Goal: Book appointment/travel/reservation

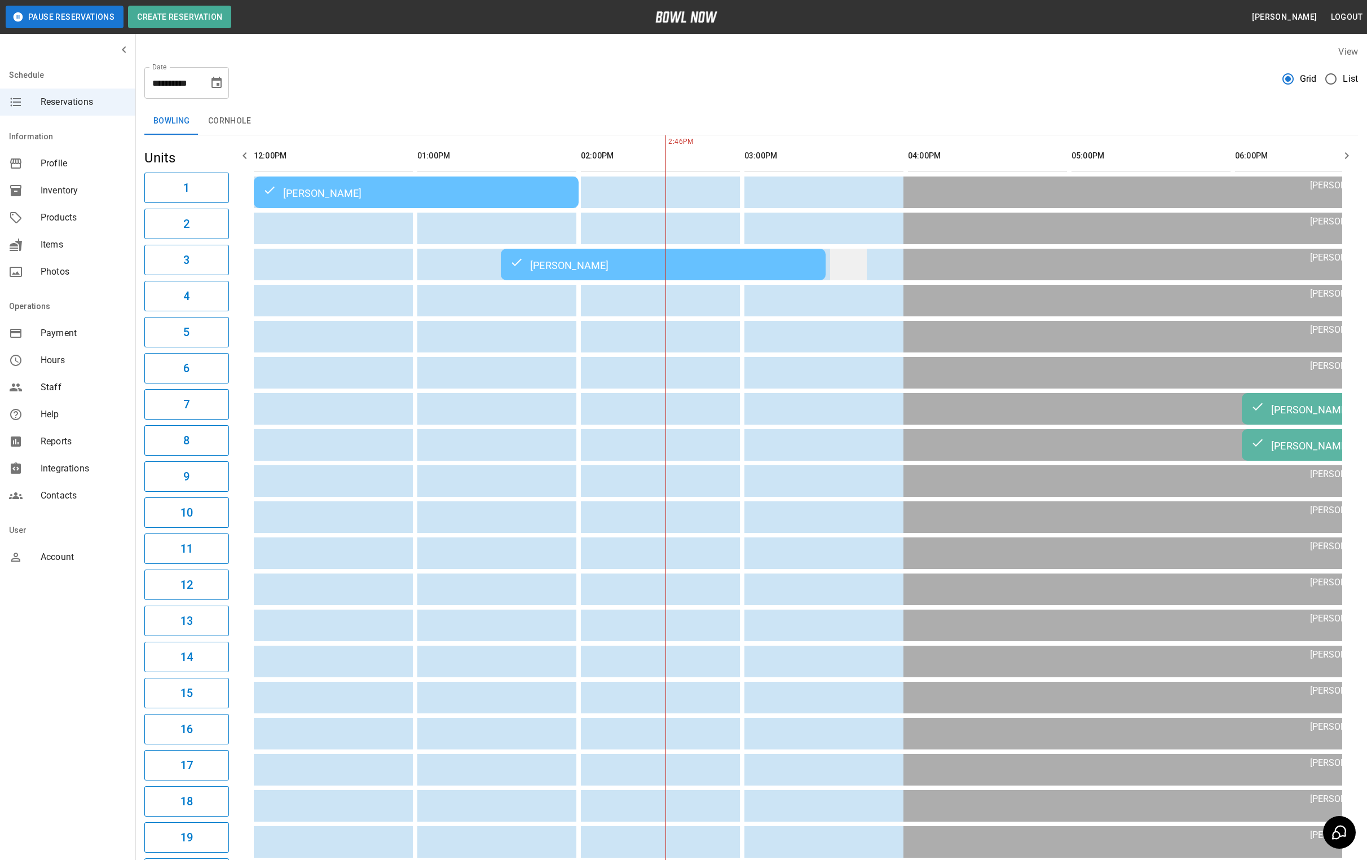
scroll to position [0, 326]
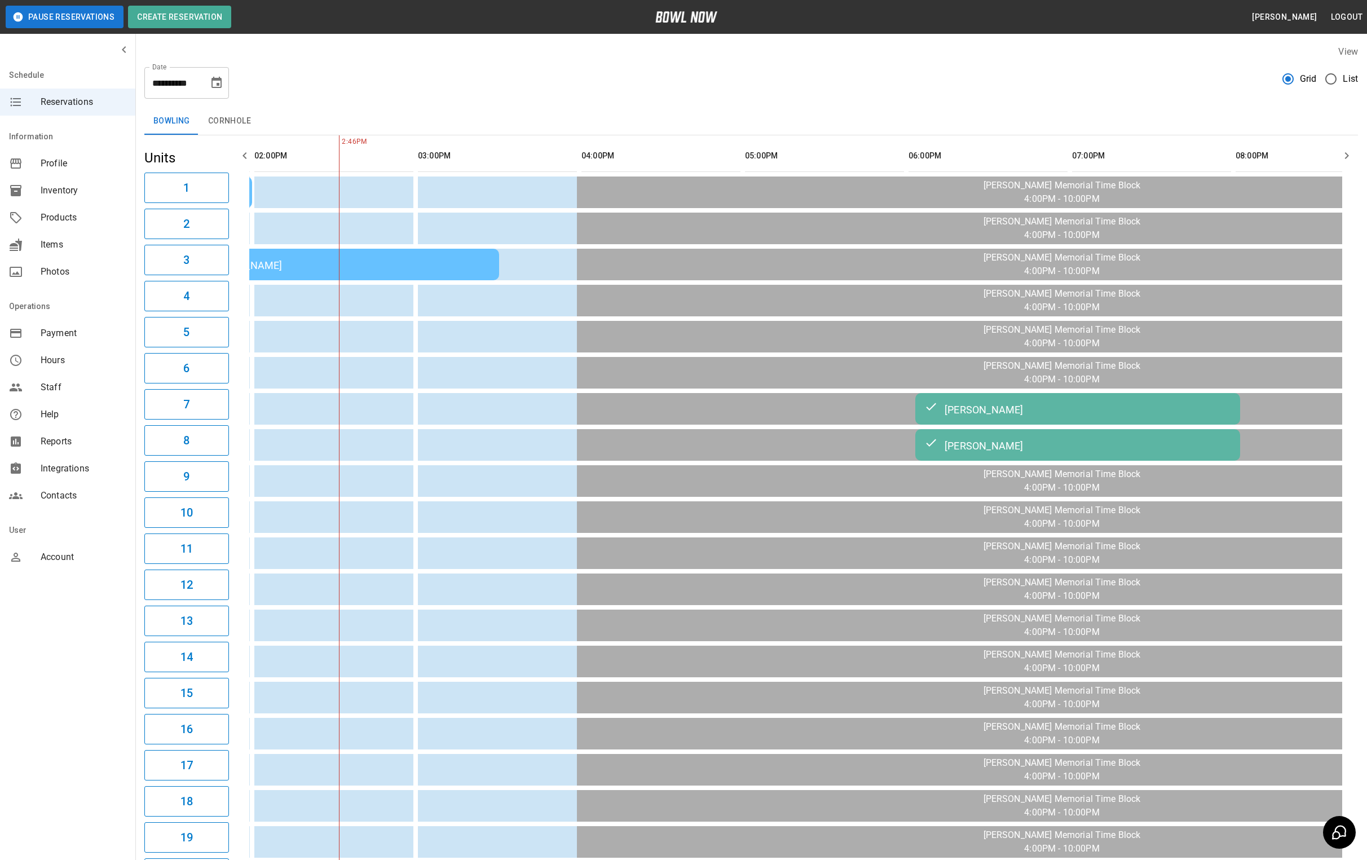
click at [208, 80] on button "Choose date, selected date is Aug 21, 2025" at bounding box center [216, 83] width 23 height 23
click at [217, 222] on button "22" at bounding box center [217, 228] width 20 height 20
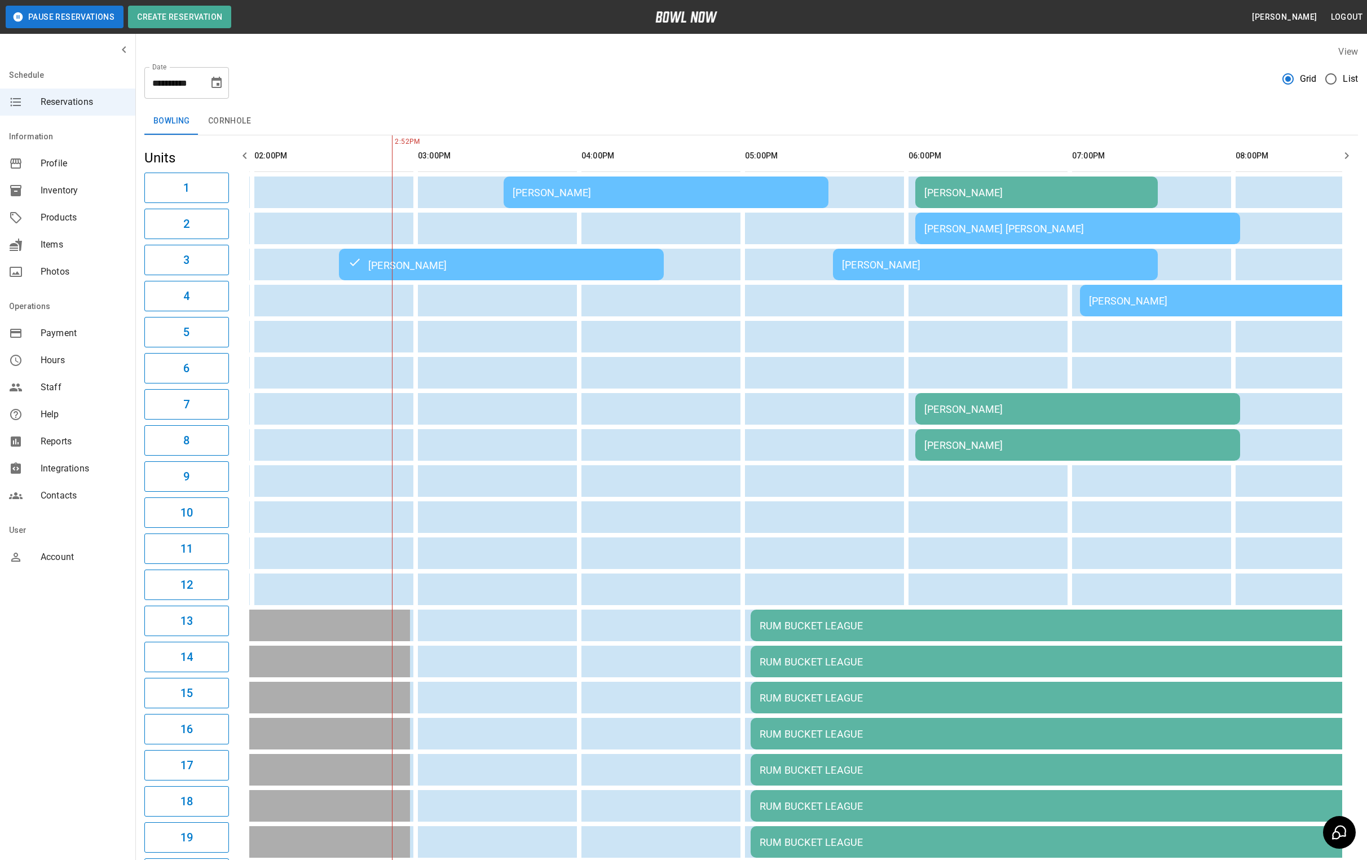
click at [937, 418] on td "[PERSON_NAME]" at bounding box center [1077, 409] width 325 height 32
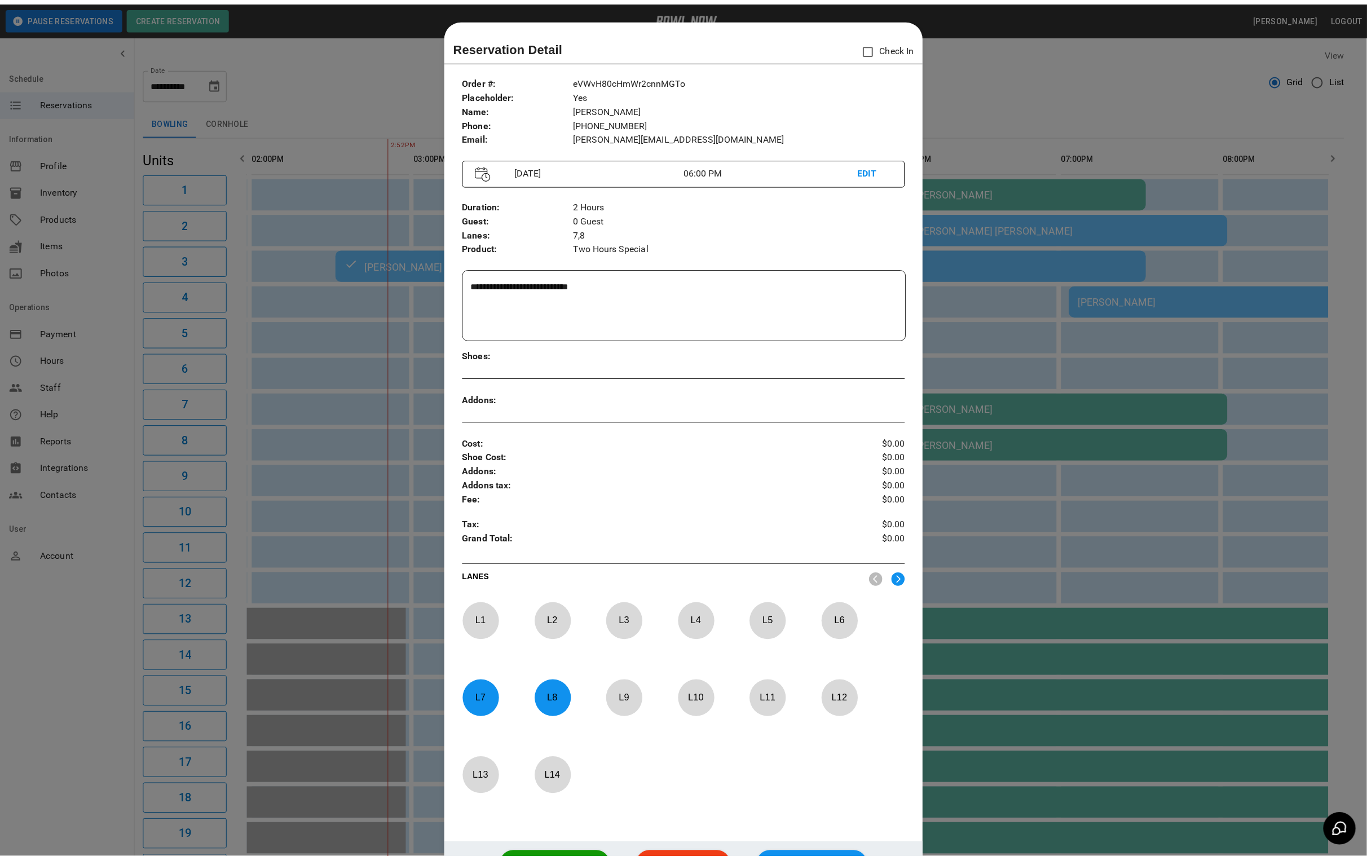
scroll to position [17, 0]
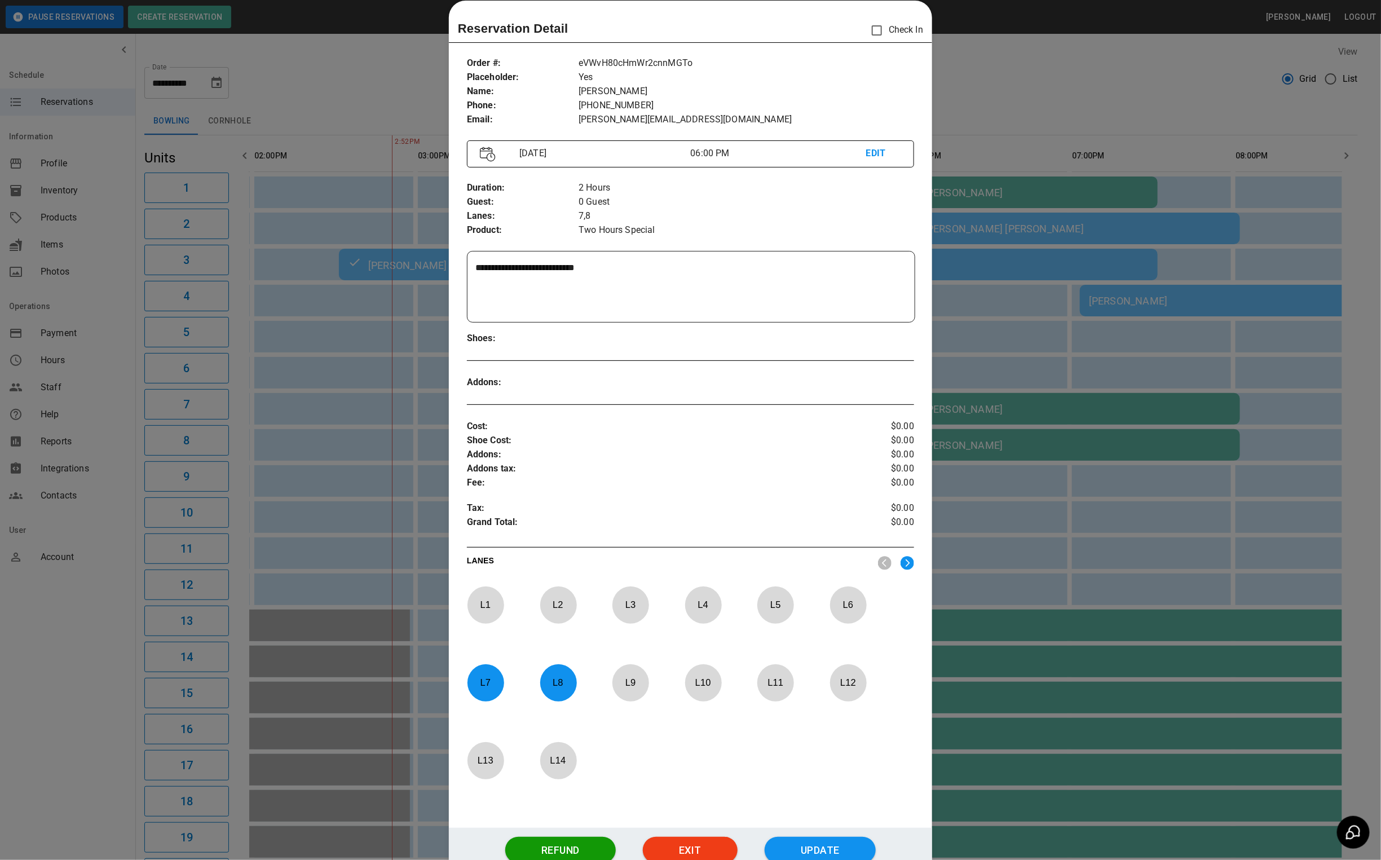
click at [1101, 111] on div at bounding box center [690, 430] width 1381 height 860
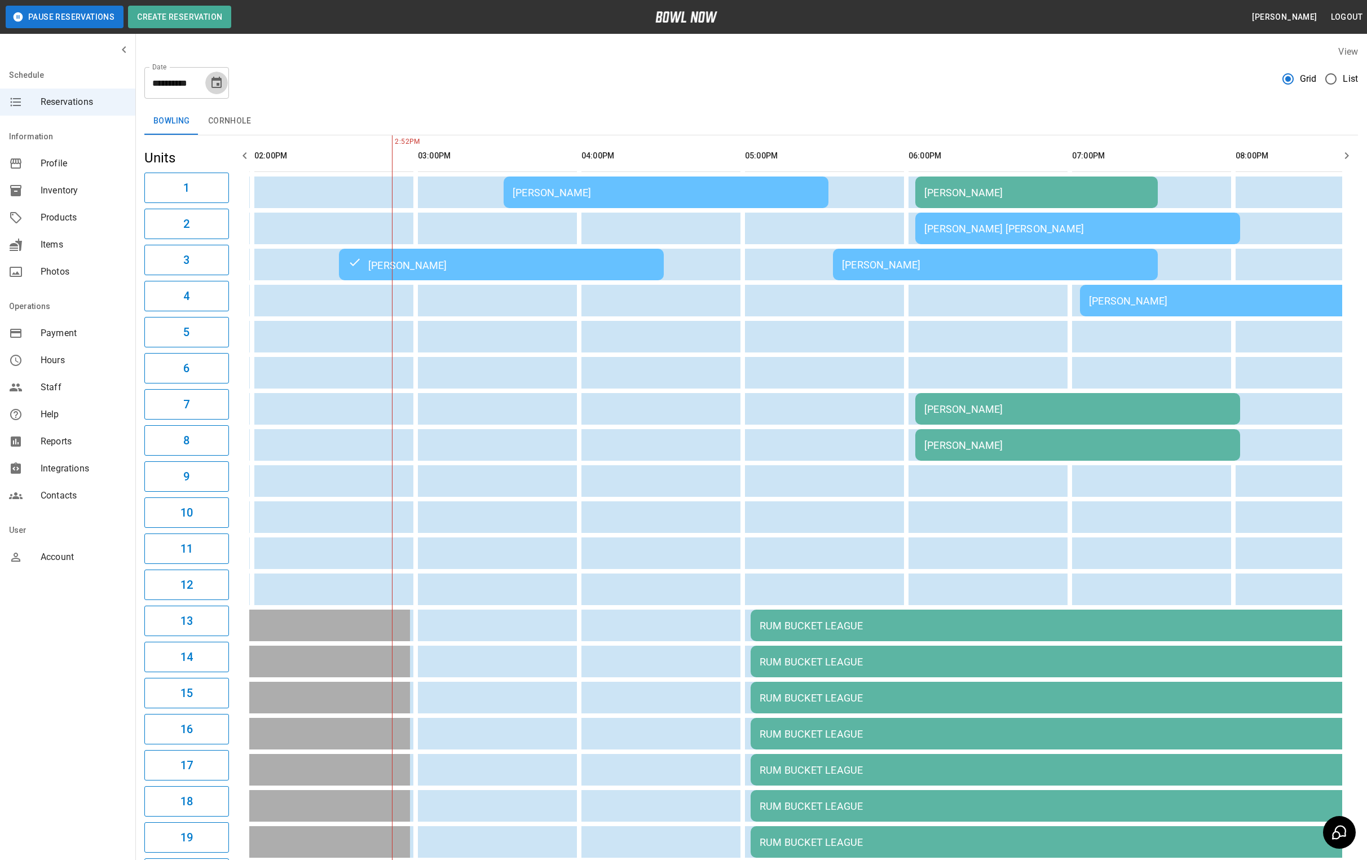
click at [215, 73] on button "Choose date, selected date is Aug 22, 2025" at bounding box center [216, 83] width 23 height 23
click at [240, 229] on button "23" at bounding box center [240, 228] width 20 height 20
type input "**********"
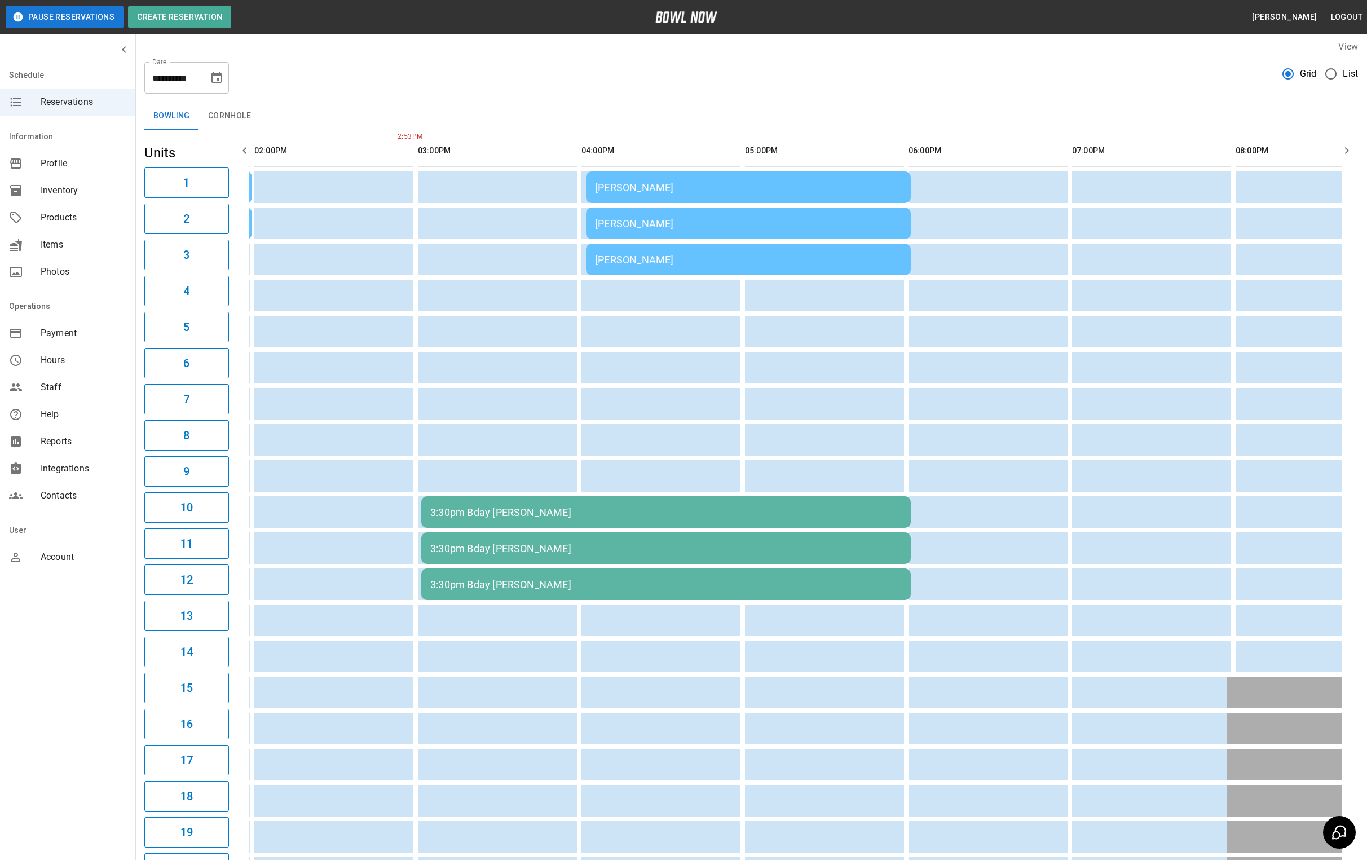
scroll to position [0, 0]
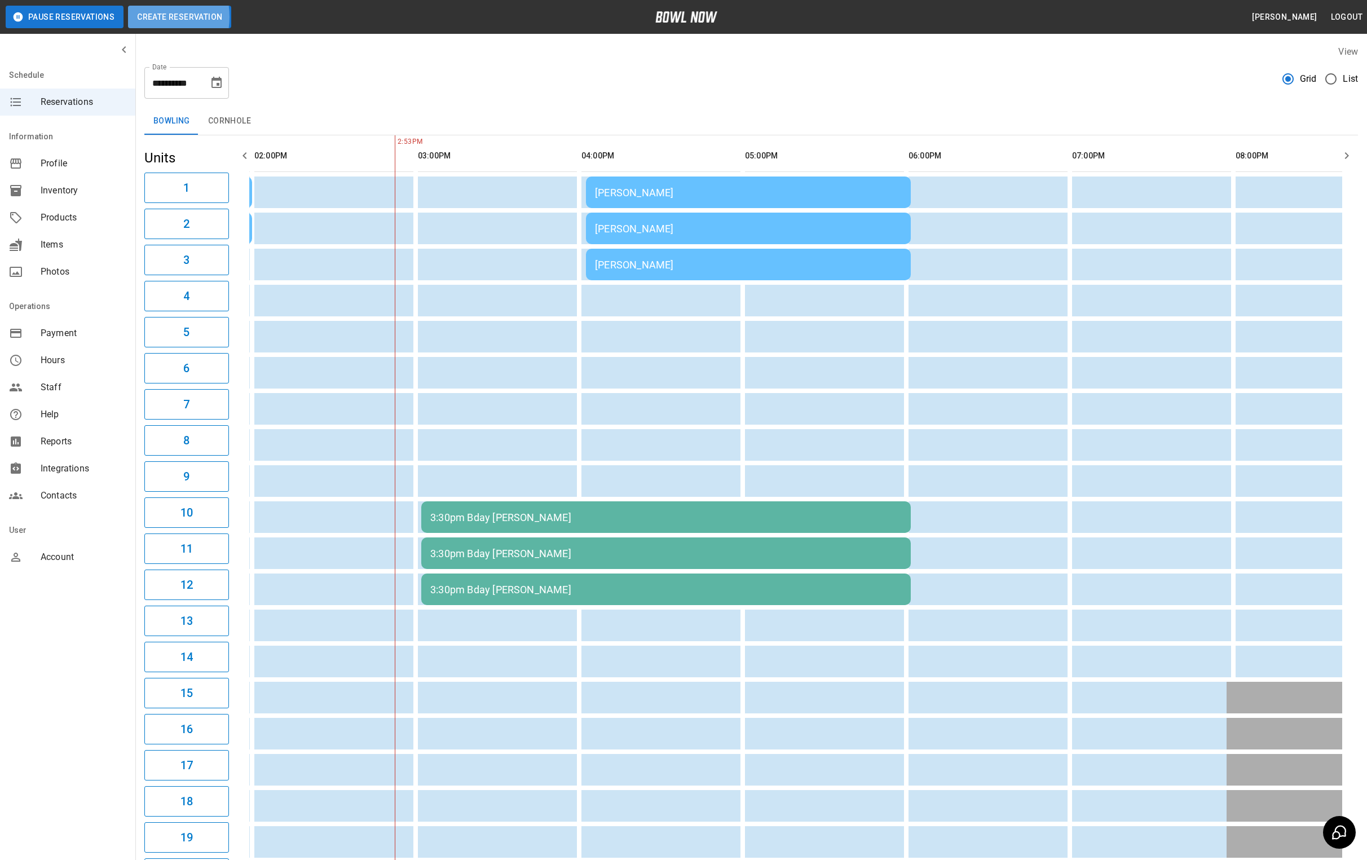
click at [149, 17] on button "Create Reservation" at bounding box center [179, 17] width 103 height 23
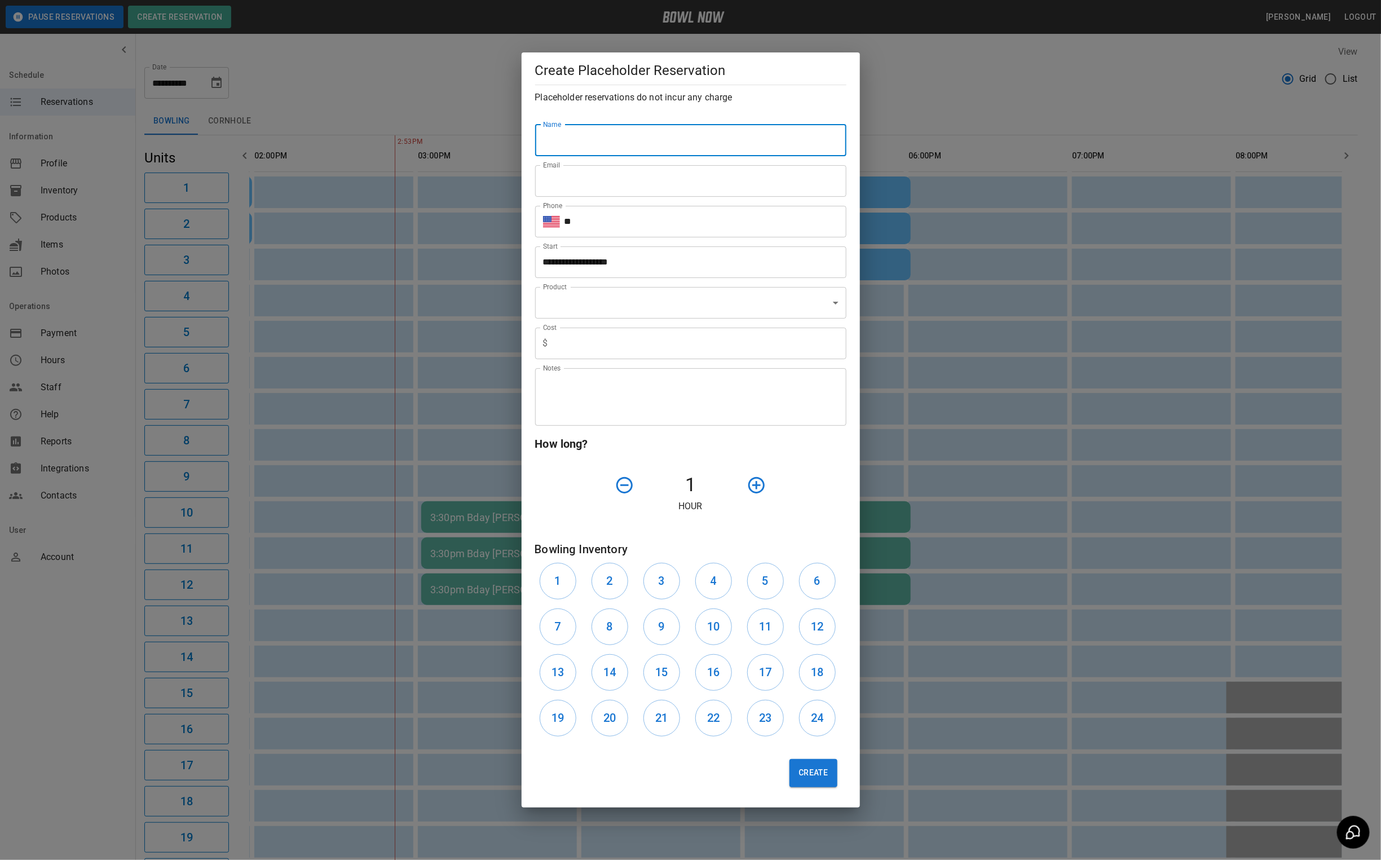
click at [577, 139] on input "Name" at bounding box center [690, 141] width 311 height 32
type input "**********"
click at [611, 187] on input "Email" at bounding box center [690, 181] width 311 height 32
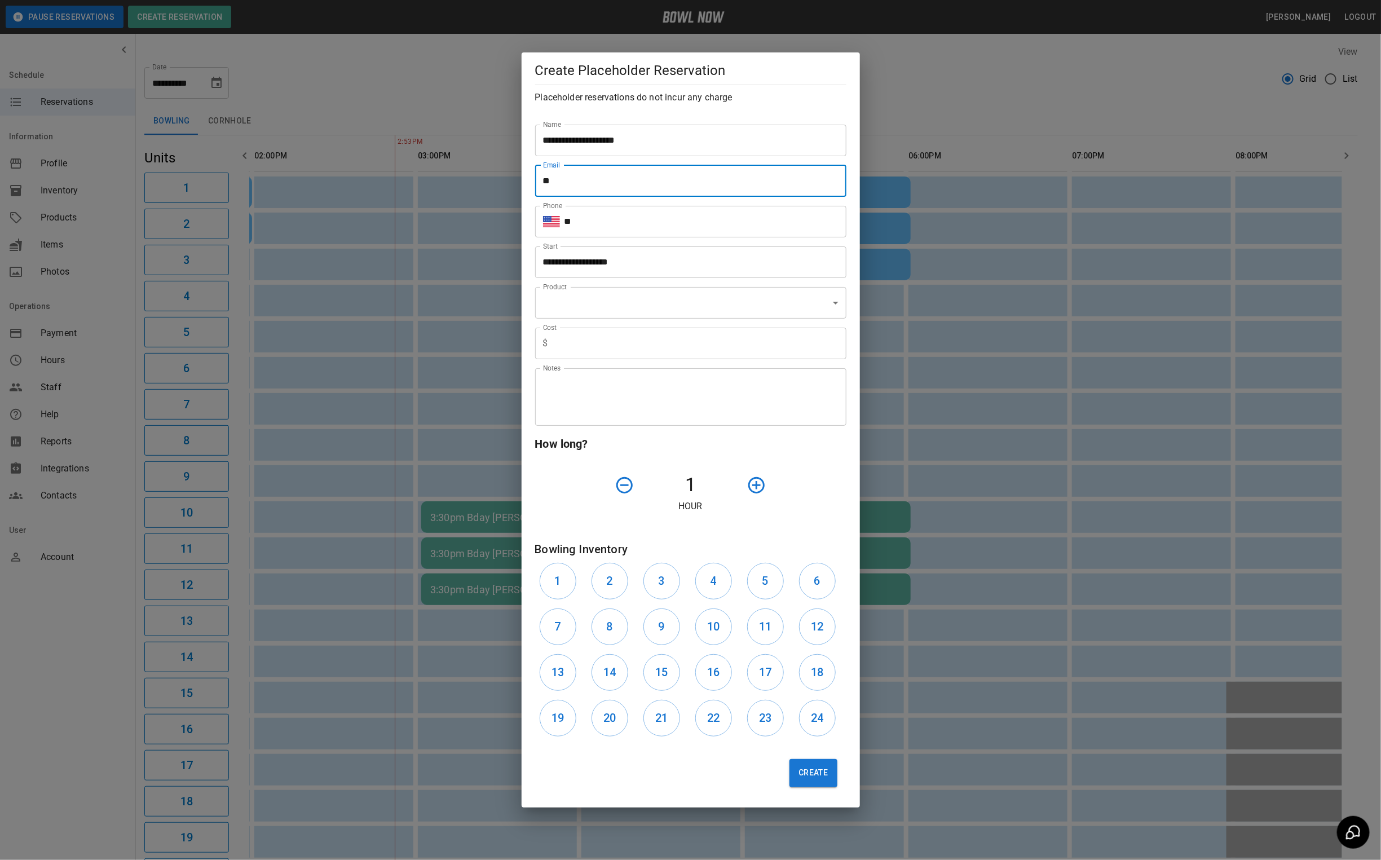
type input "**********"
click at [763, 489] on icon "button" at bounding box center [756, 484] width 16 height 16
click at [765, 489] on icon "button" at bounding box center [757, 485] width 20 height 20
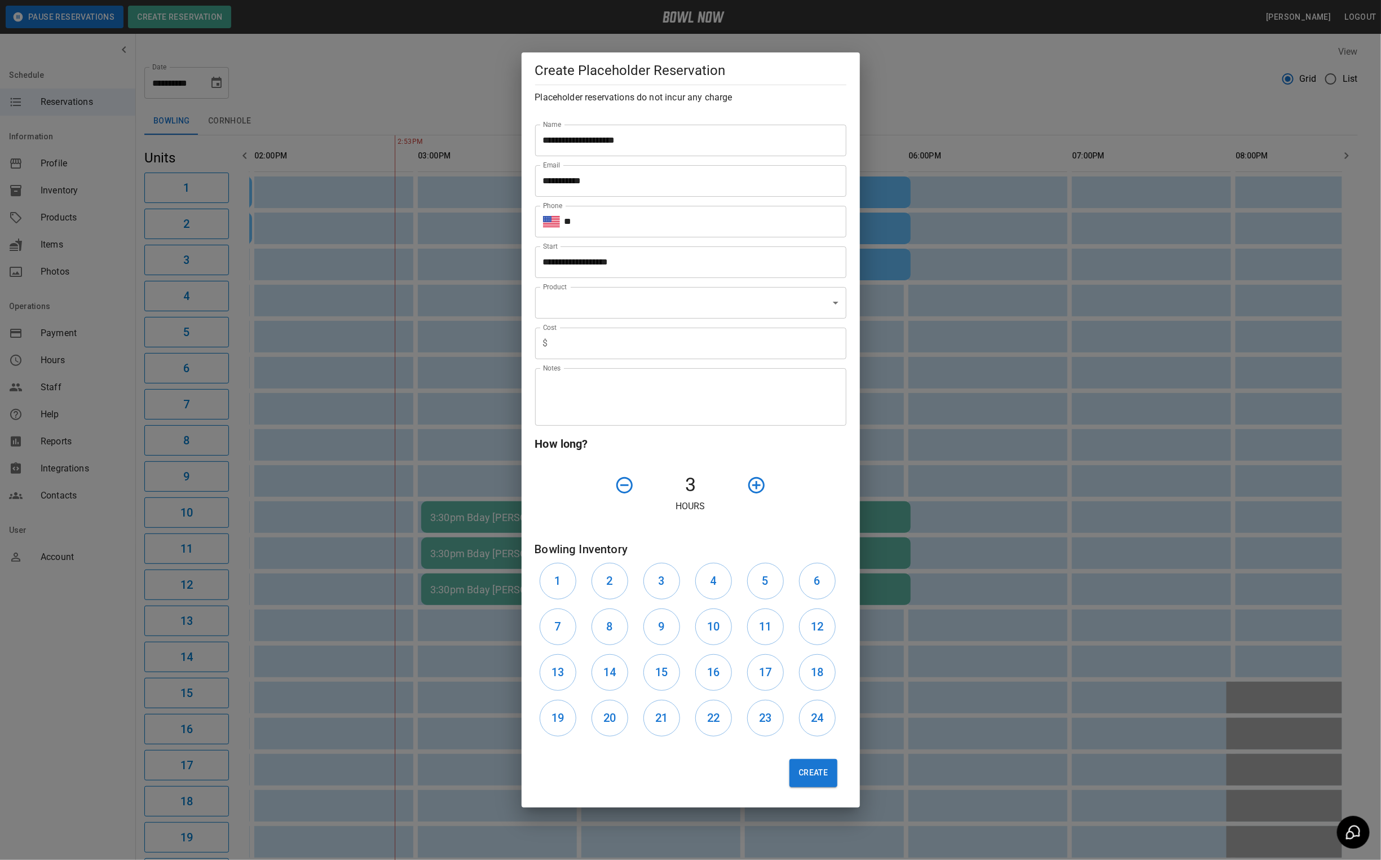
click at [750, 483] on icon "button" at bounding box center [756, 484] width 16 height 16
click at [755, 484] on icon "button" at bounding box center [757, 485] width 20 height 20
drag, startPoint x: 766, startPoint y: 717, endPoint x: 776, endPoint y: 719, distance: 10.3
click at [766, 717] on h6 "23" at bounding box center [765, 718] width 12 height 18
drag, startPoint x: 801, startPoint y: 721, endPoint x: 809, endPoint y: 744, distance: 25.1
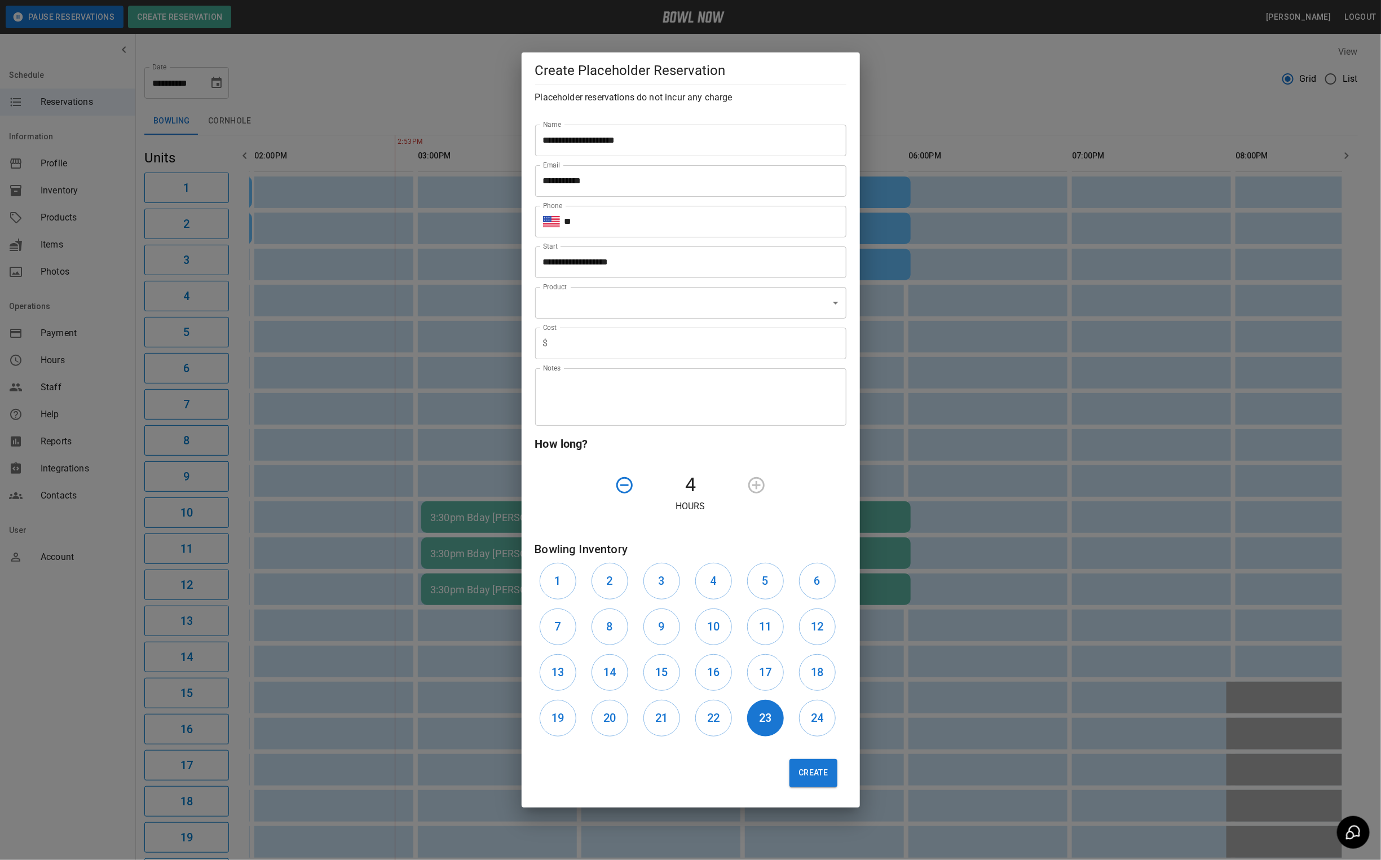
click at [802, 721] on button "24" at bounding box center [817, 718] width 37 height 37
click at [604, 223] on input "**" at bounding box center [705, 222] width 282 height 32
type input "********"
click at [809, 782] on button "Create" at bounding box center [812, 773] width 47 height 28
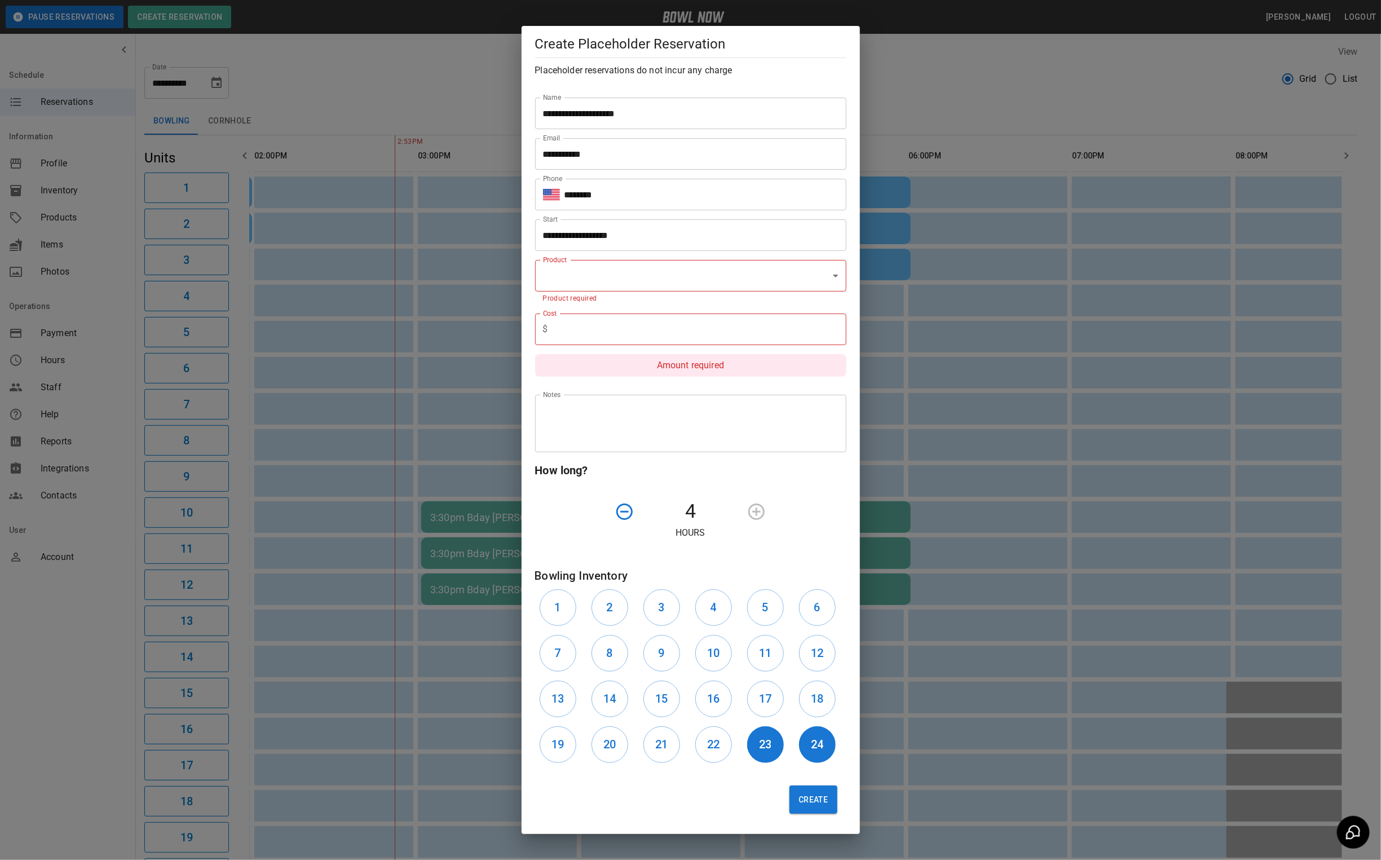
click at [577, 278] on body "**********" at bounding box center [690, 556] width 1381 height 1112
click at [681, 306] on li "Two Hours Special" at bounding box center [690, 307] width 311 height 20
type input "**********"
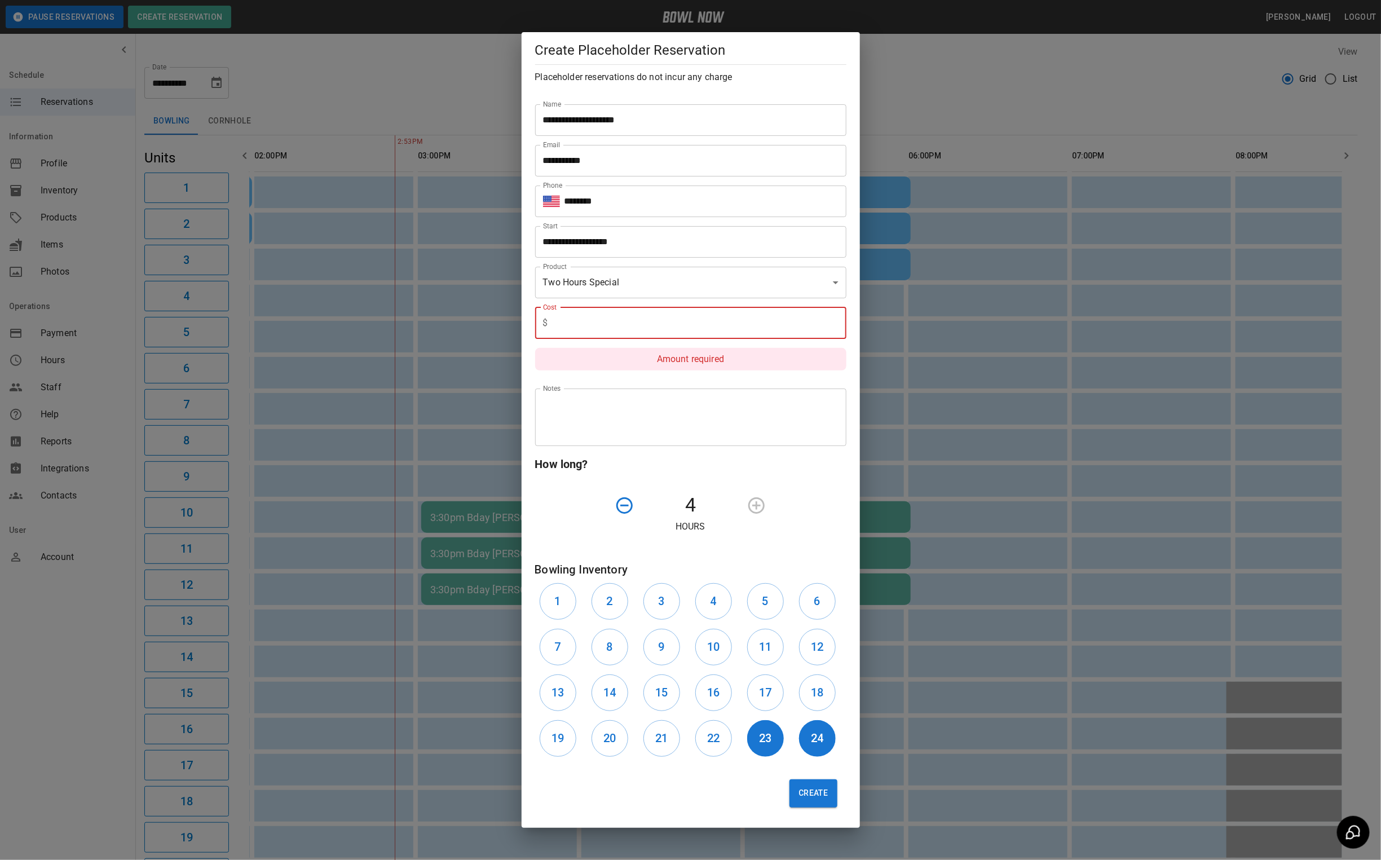
click at [606, 322] on input "text" at bounding box center [700, 323] width 294 height 32
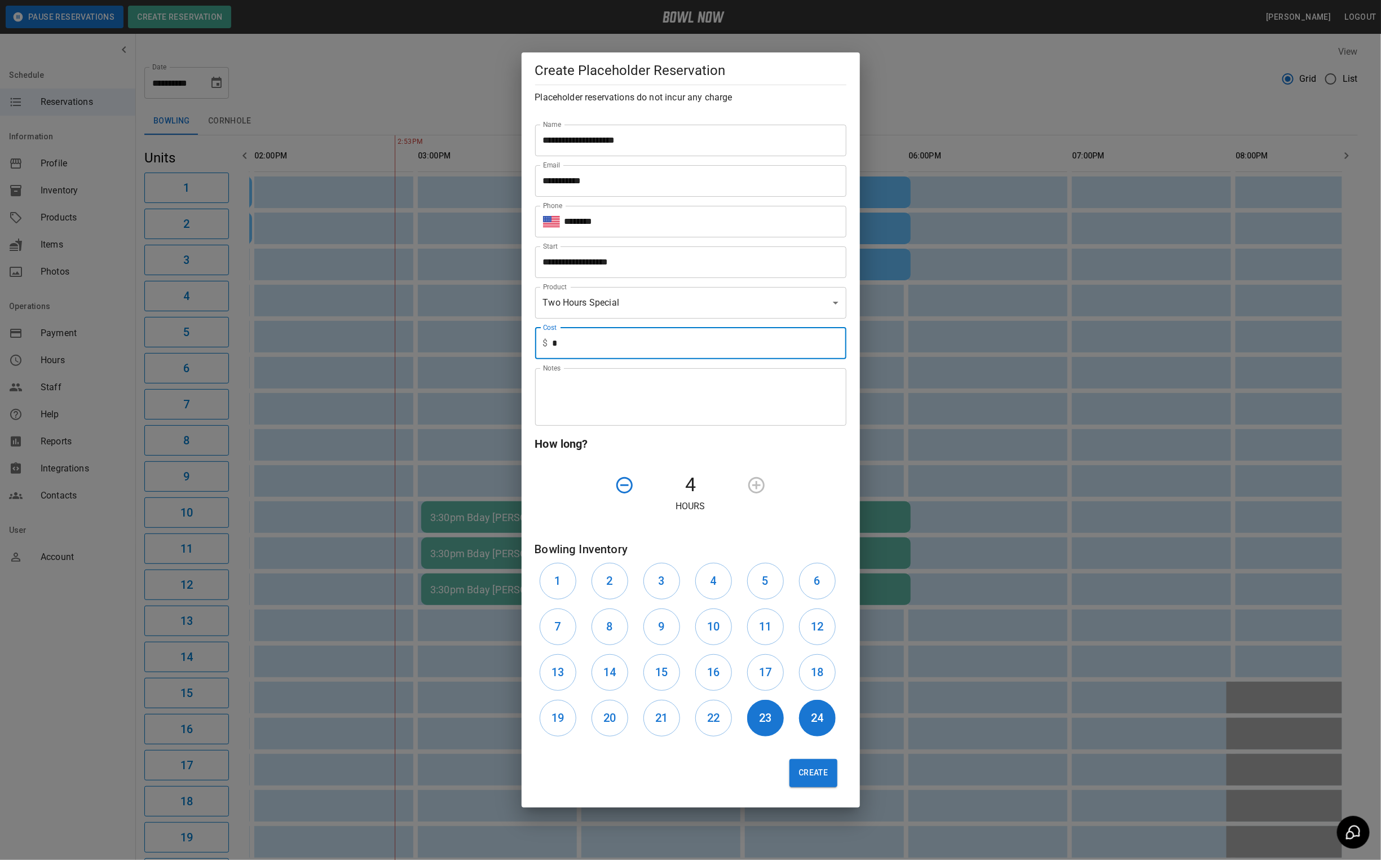
type input "*"
click at [797, 302] on body "**********" at bounding box center [690, 556] width 1381 height 1112
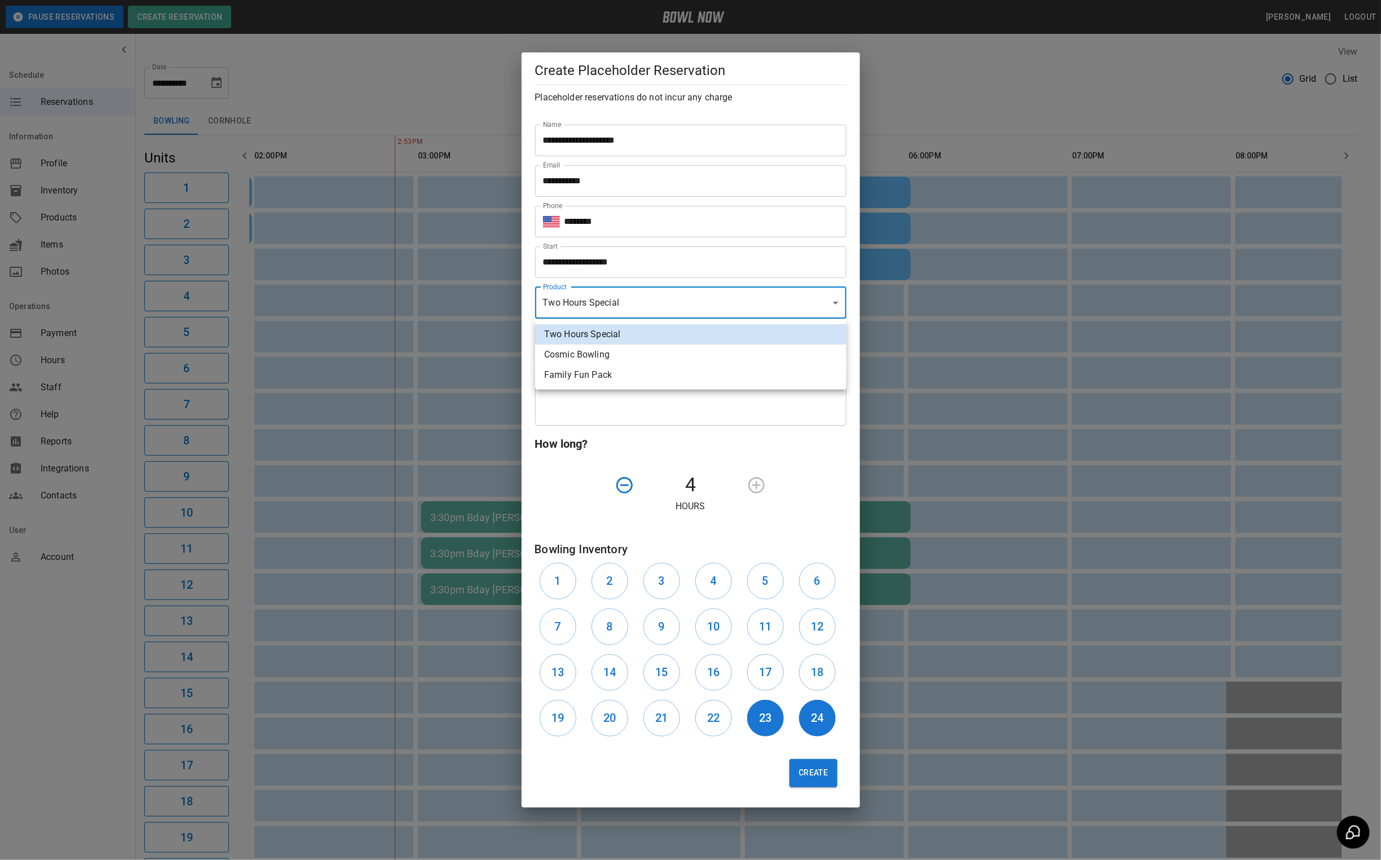
drag, startPoint x: 760, startPoint y: 447, endPoint x: 770, endPoint y: 443, distance: 10.9
click at [762, 447] on div at bounding box center [690, 430] width 1381 height 860
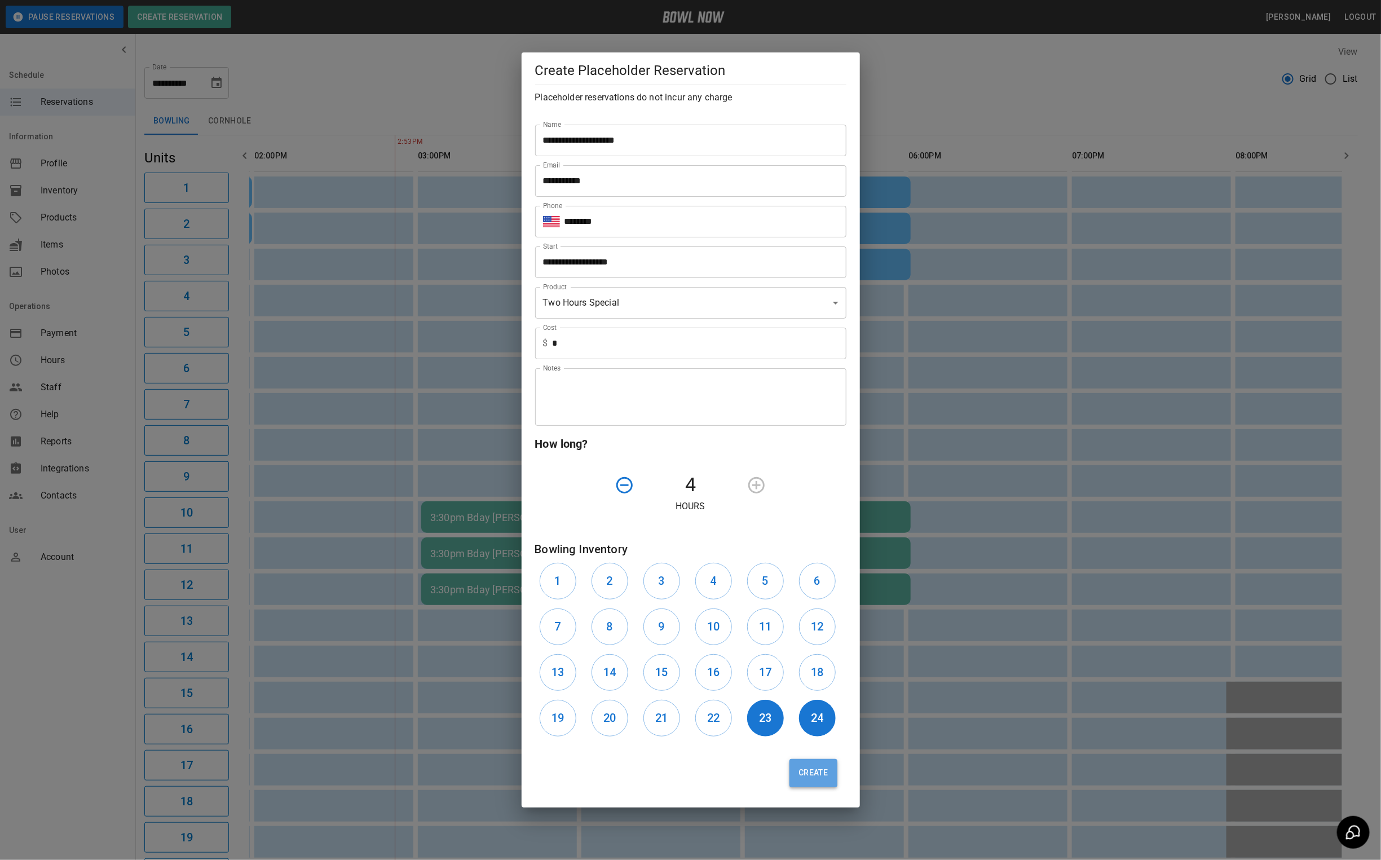
click at [809, 779] on button "Create" at bounding box center [812, 773] width 47 height 28
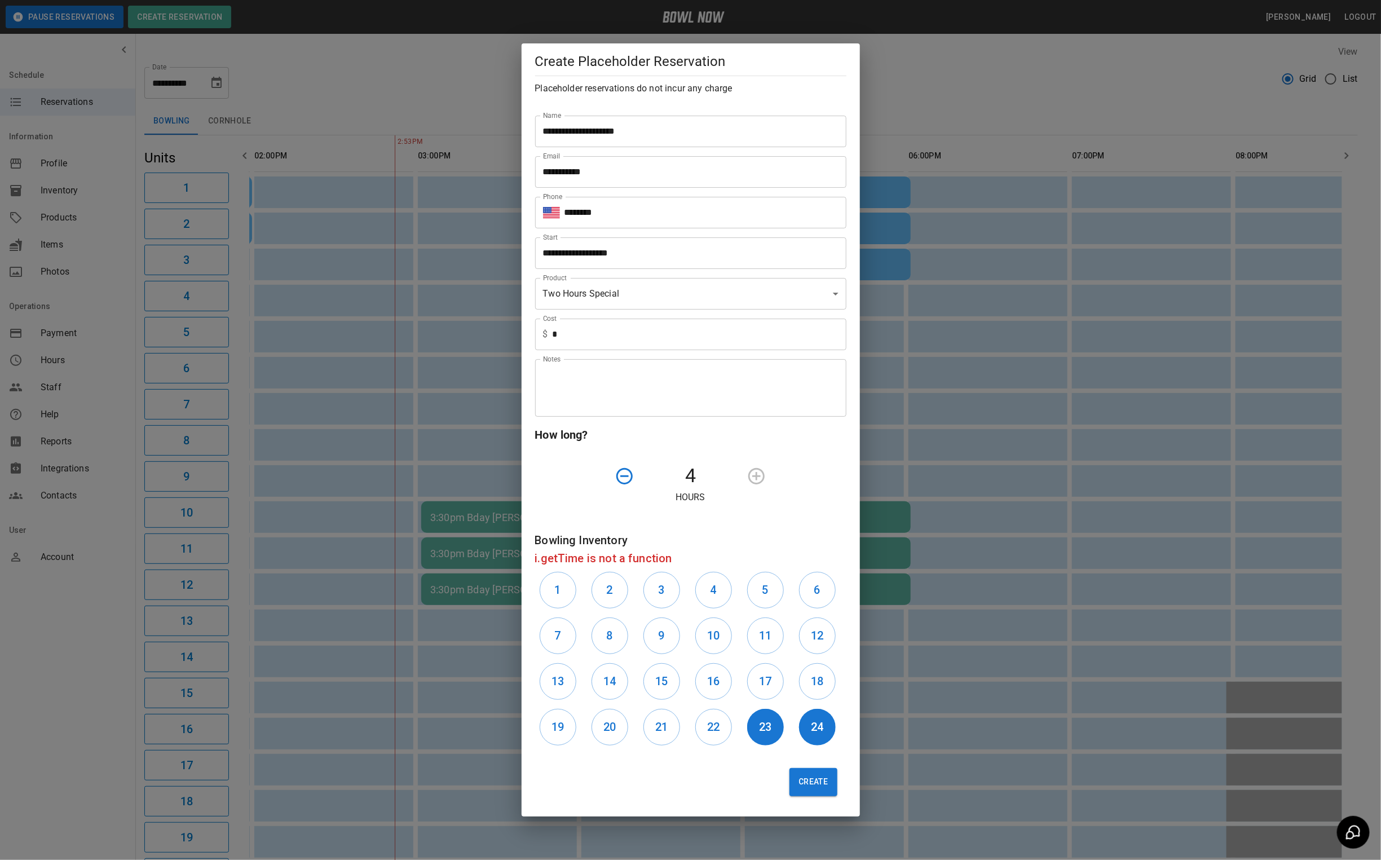
click at [604, 246] on input "**********" at bounding box center [686, 253] width 303 height 32
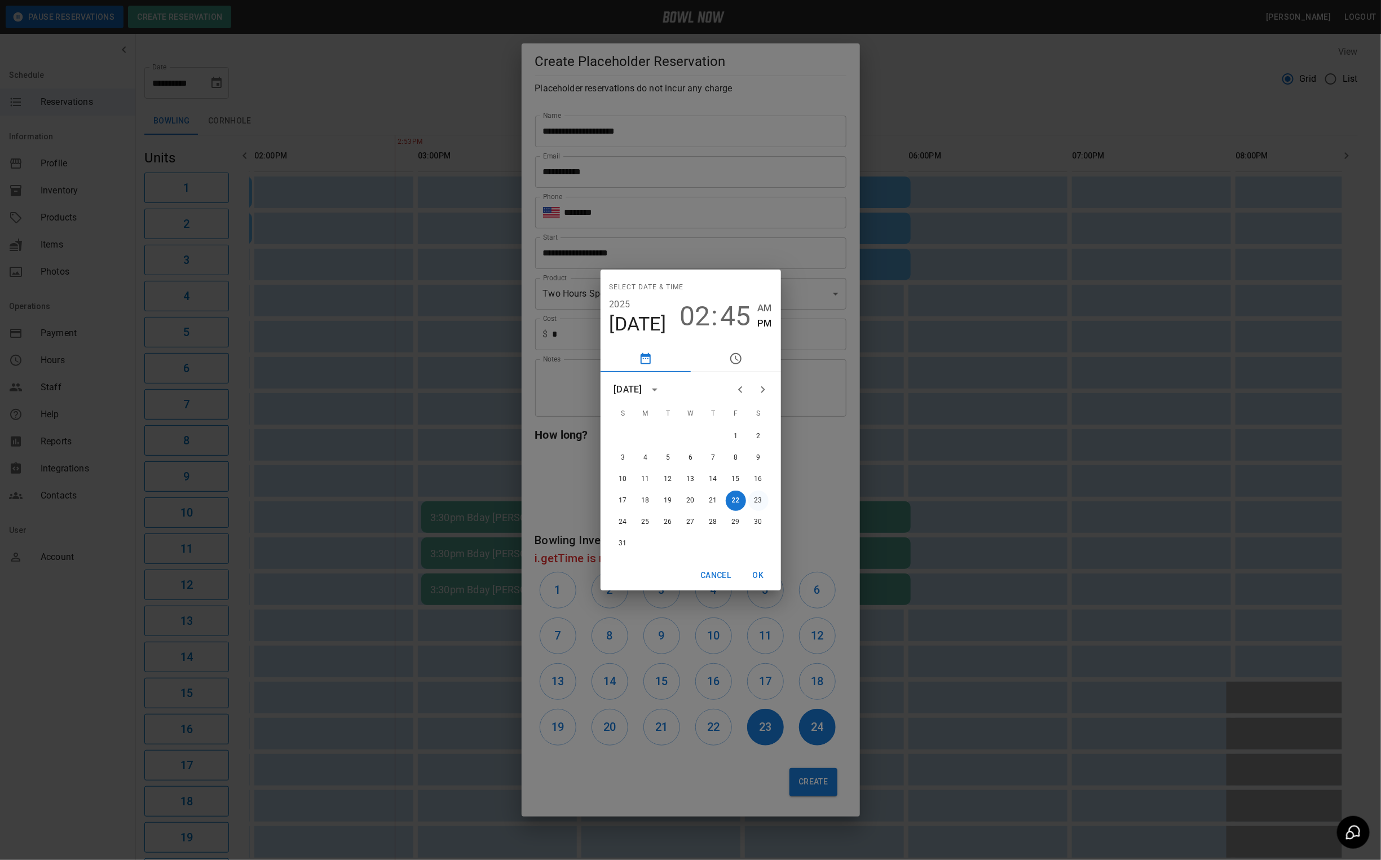
click at [753, 501] on button "23" at bounding box center [758, 501] width 20 height 20
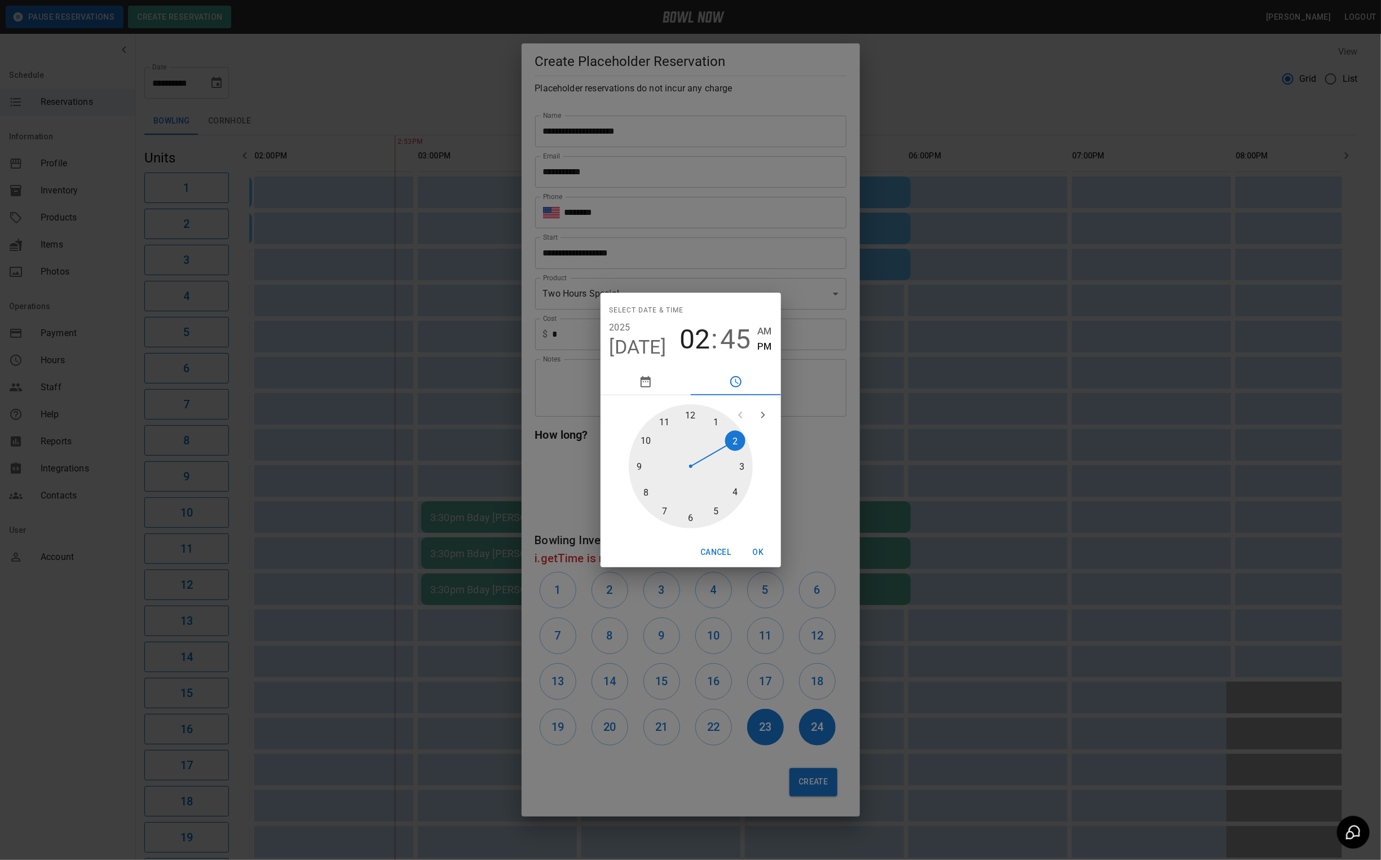
click at [692, 413] on div at bounding box center [691, 466] width 124 height 124
type input "**********"
click at [687, 413] on div at bounding box center [691, 466] width 124 height 124
click at [761, 347] on span "PM" at bounding box center [764, 346] width 14 height 15
click at [752, 555] on button "OK" at bounding box center [758, 552] width 36 height 21
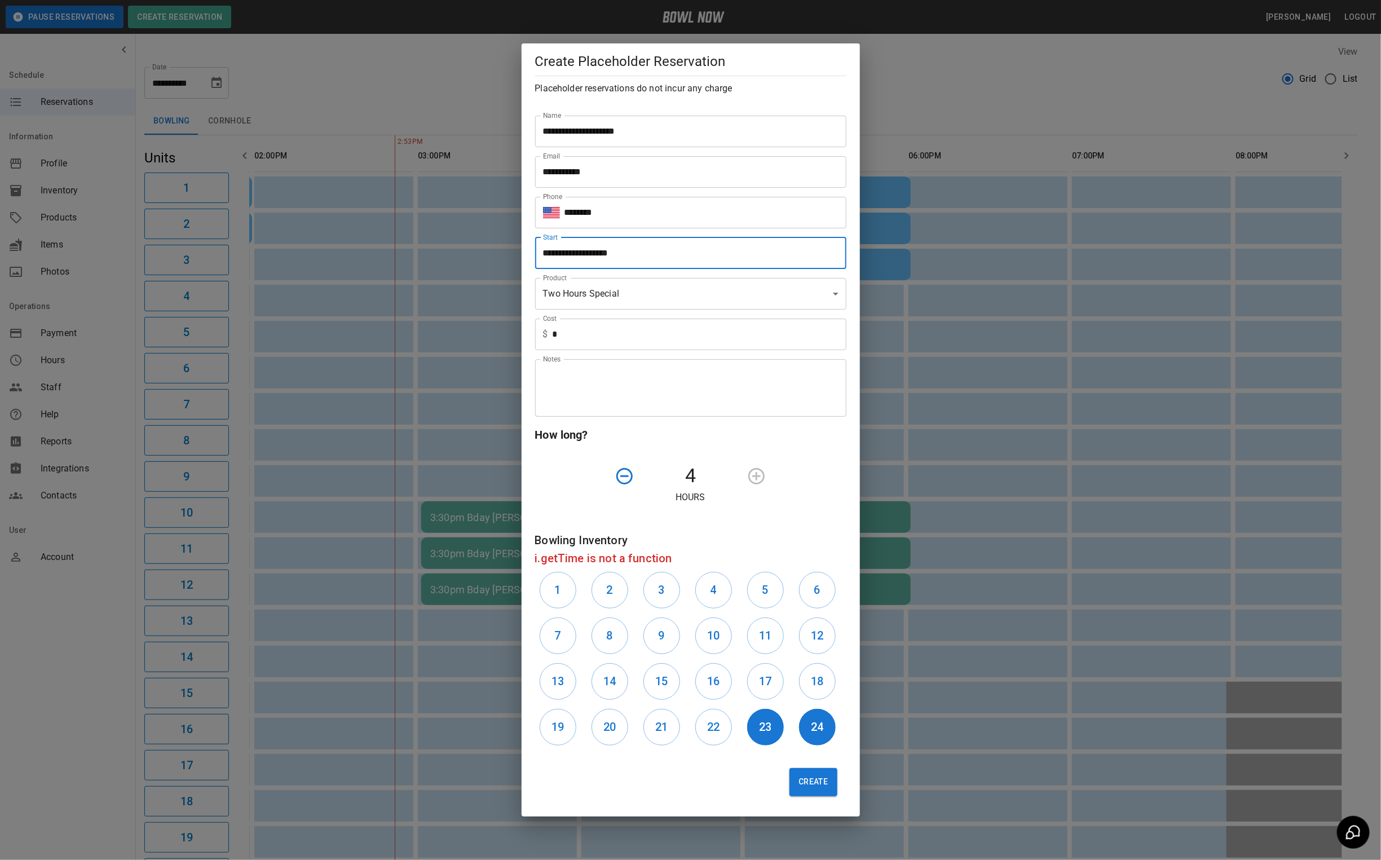
drag, startPoint x: 826, startPoint y: 787, endPoint x: 814, endPoint y: 787, distance: 11.9
click at [826, 787] on button "Create" at bounding box center [812, 782] width 47 height 28
click at [589, 261] on input "**********" at bounding box center [686, 253] width 303 height 32
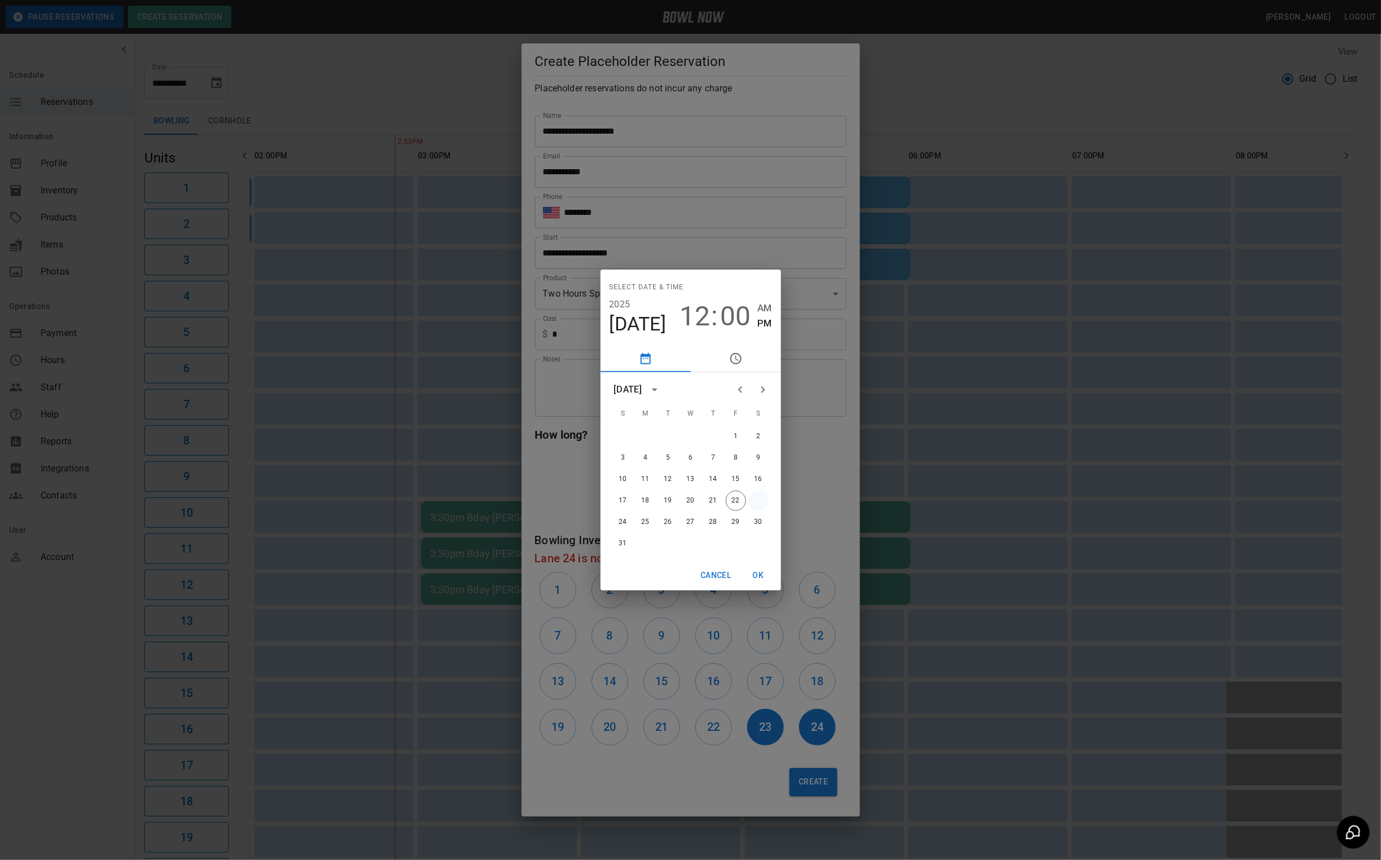
click at [753, 505] on button "23" at bounding box center [758, 501] width 20 height 20
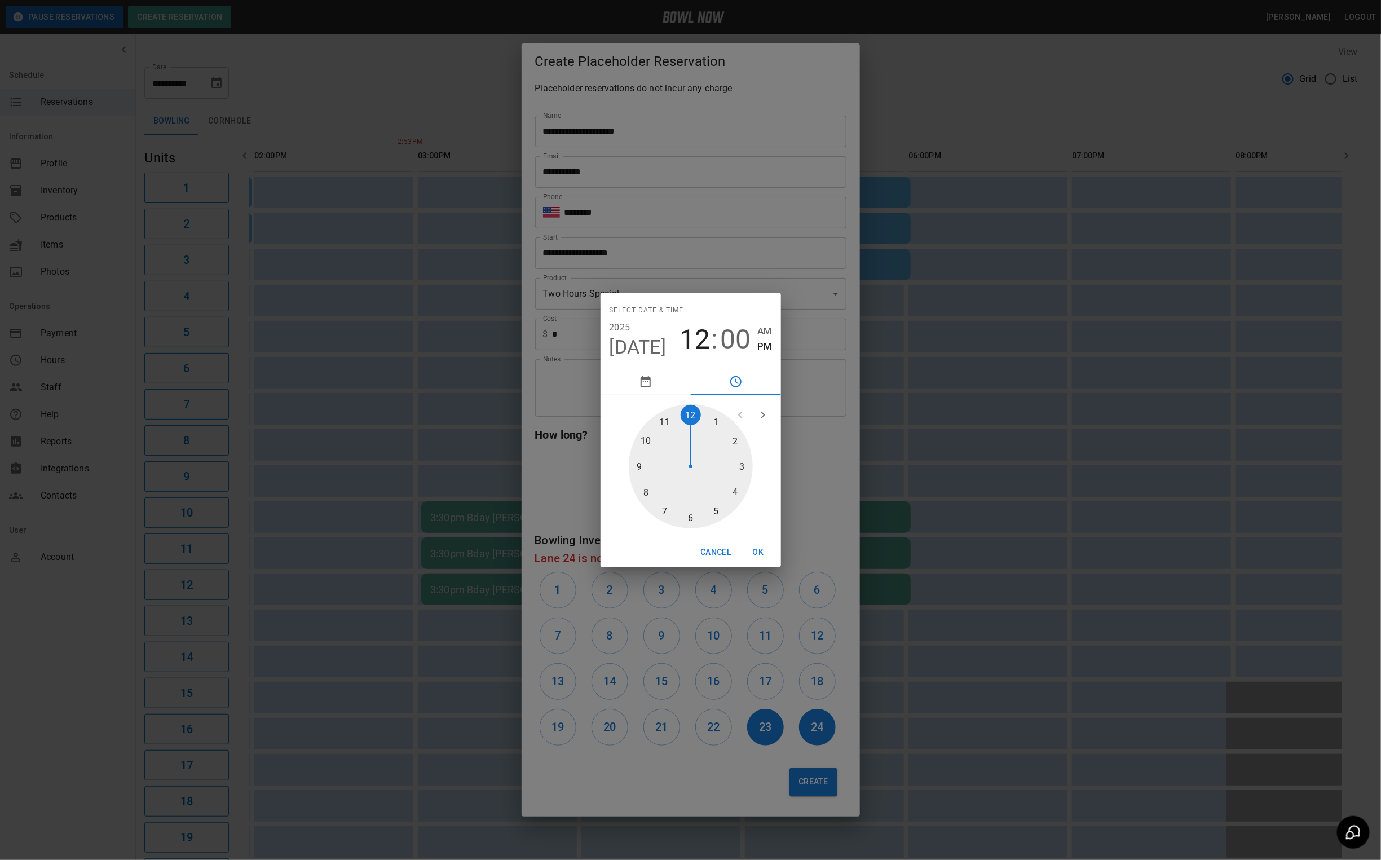
drag, startPoint x: 761, startPoint y: 349, endPoint x: 755, endPoint y: 369, distance: 20.7
click at [761, 349] on span "PM" at bounding box center [764, 346] width 14 height 15
drag, startPoint x: 760, startPoint y: 550, endPoint x: 765, endPoint y: 579, distance: 29.2
click at [760, 550] on button "OK" at bounding box center [758, 552] width 36 height 21
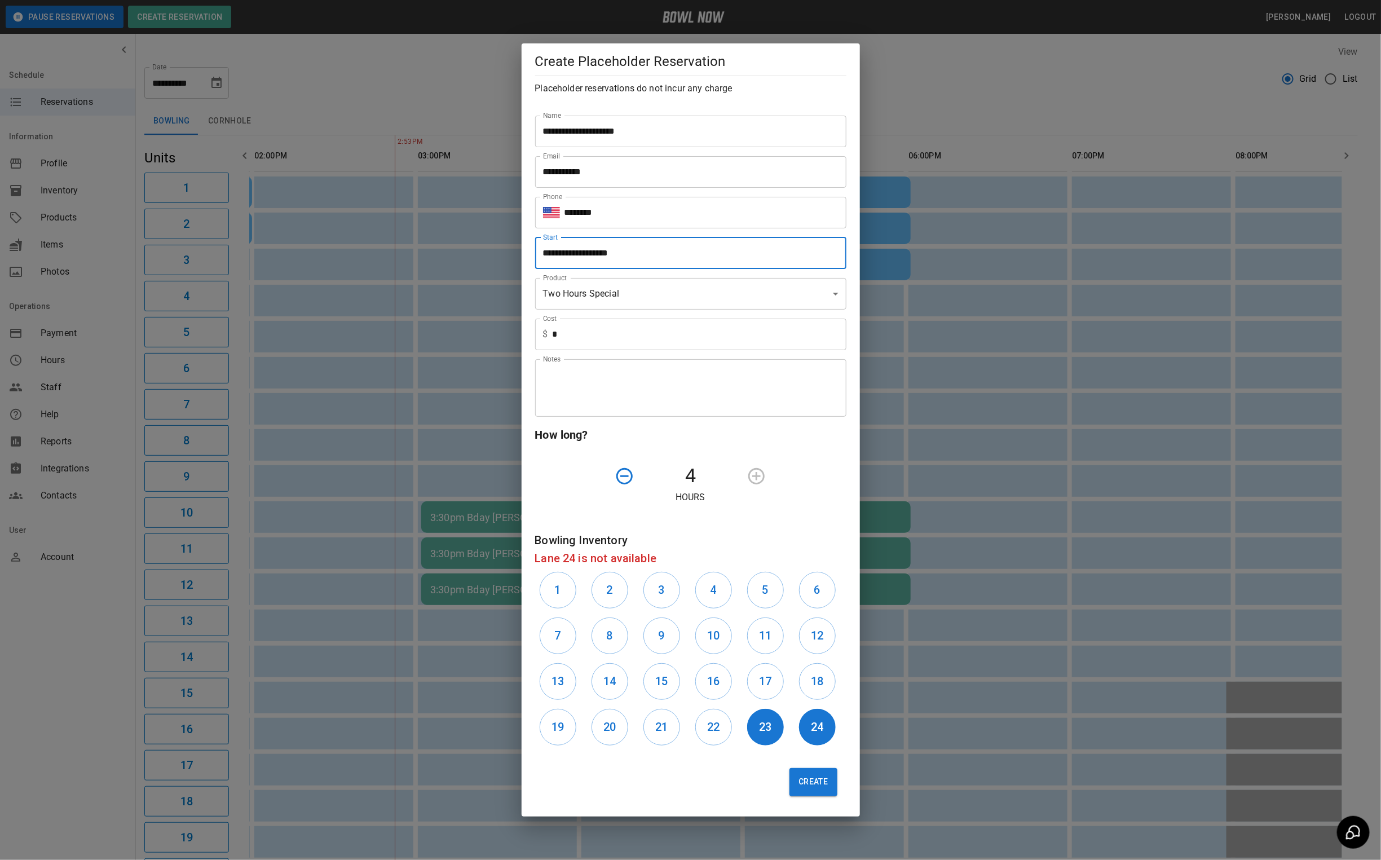
click at [820, 777] on button "Create" at bounding box center [812, 782] width 47 height 28
drag, startPoint x: 756, startPoint y: 728, endPoint x: 767, endPoint y: 726, distance: 10.9
click at [756, 728] on button "23" at bounding box center [765, 727] width 37 height 37
click at [809, 721] on button "24" at bounding box center [817, 727] width 37 height 37
click at [674, 735] on button "21" at bounding box center [661, 727] width 37 height 37
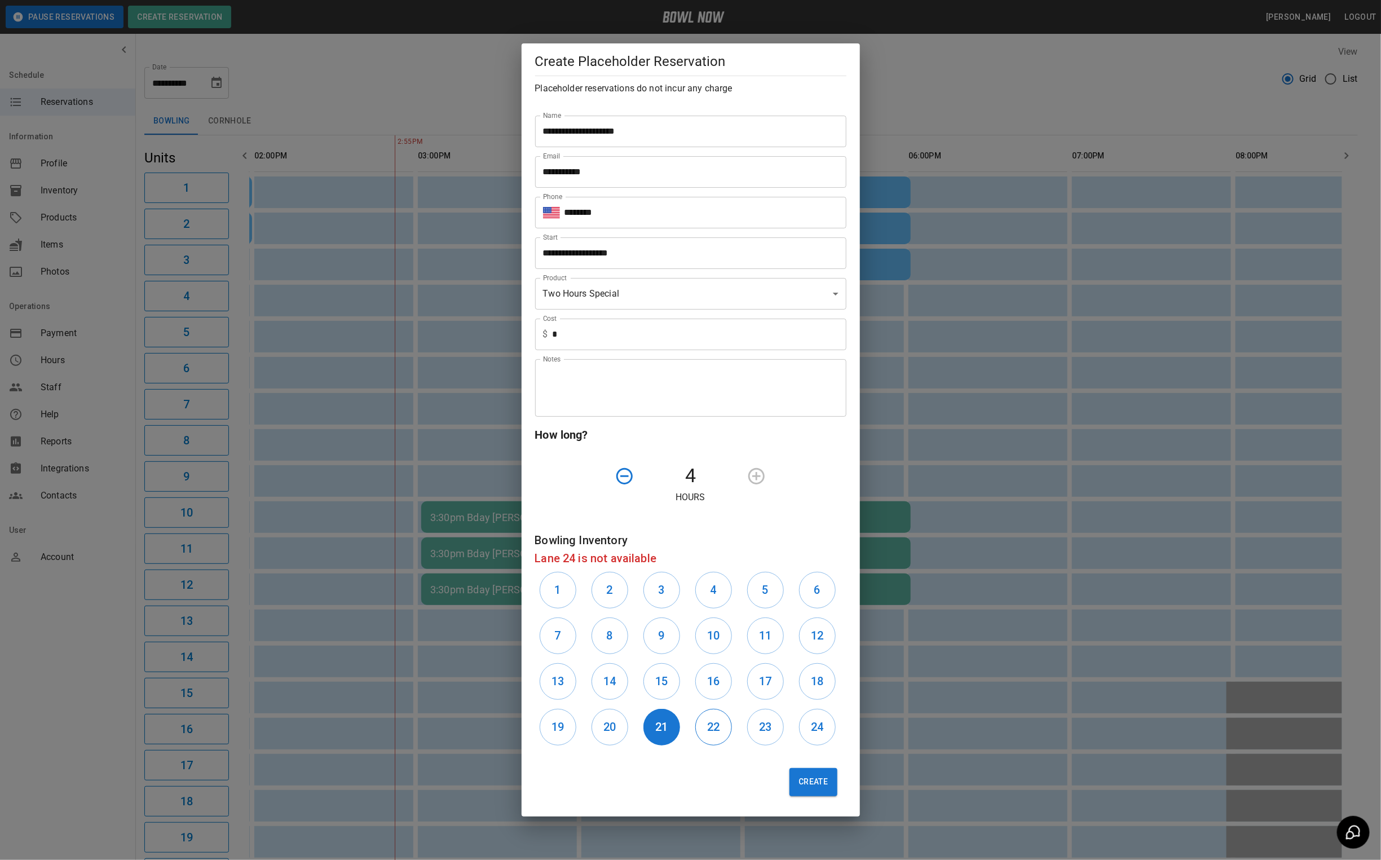
click at [711, 731] on h6 "22" at bounding box center [713, 727] width 12 height 18
click at [797, 777] on button "Create" at bounding box center [812, 782] width 47 height 28
type input "**"
type input "**********"
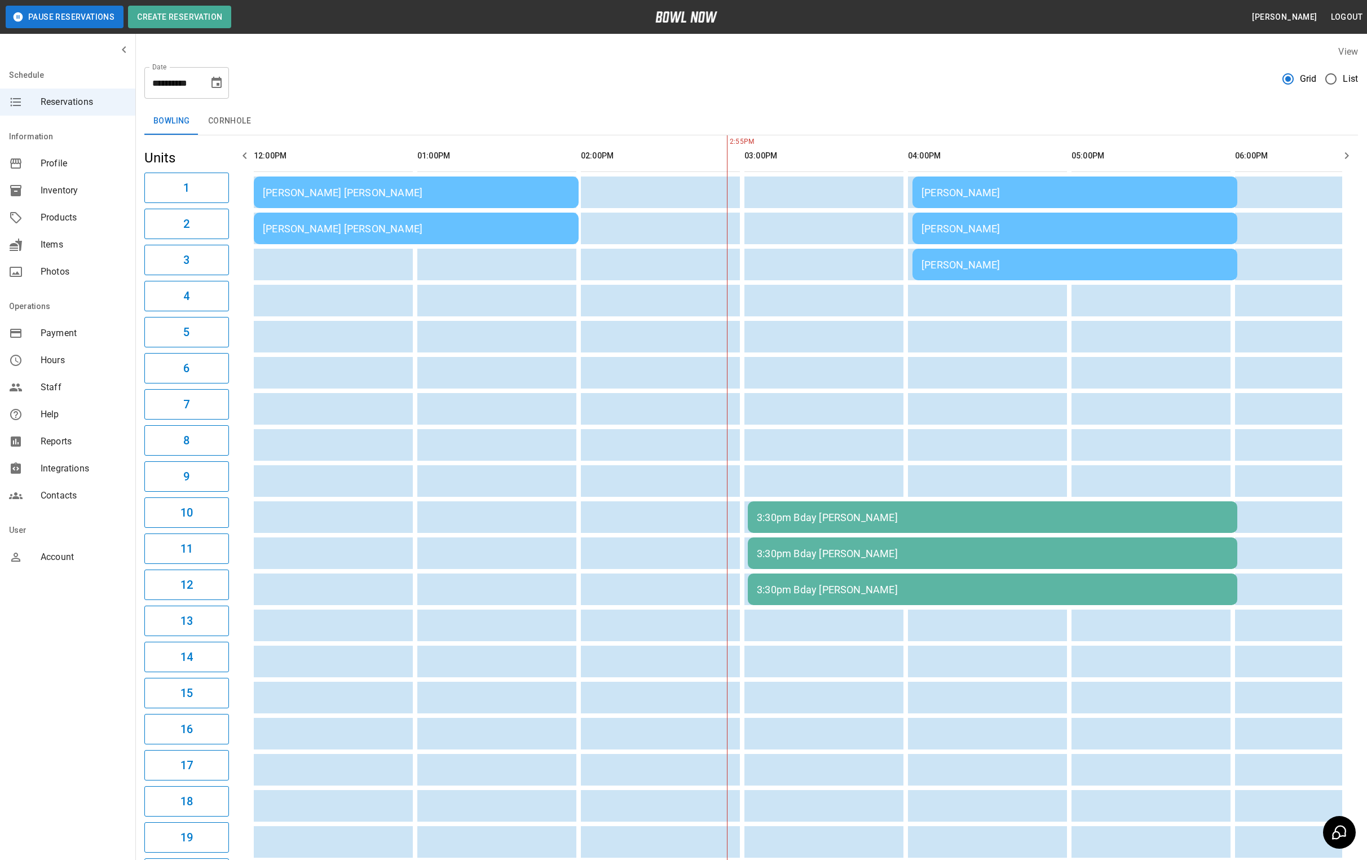
click at [212, 80] on icon "Choose date, selected date is Aug 23, 2025" at bounding box center [216, 82] width 10 height 11
drag, startPoint x: 210, startPoint y: 230, endPoint x: 225, endPoint y: 227, distance: 14.9
click at [210, 230] on button "22" at bounding box center [217, 228] width 20 height 20
type input "**********"
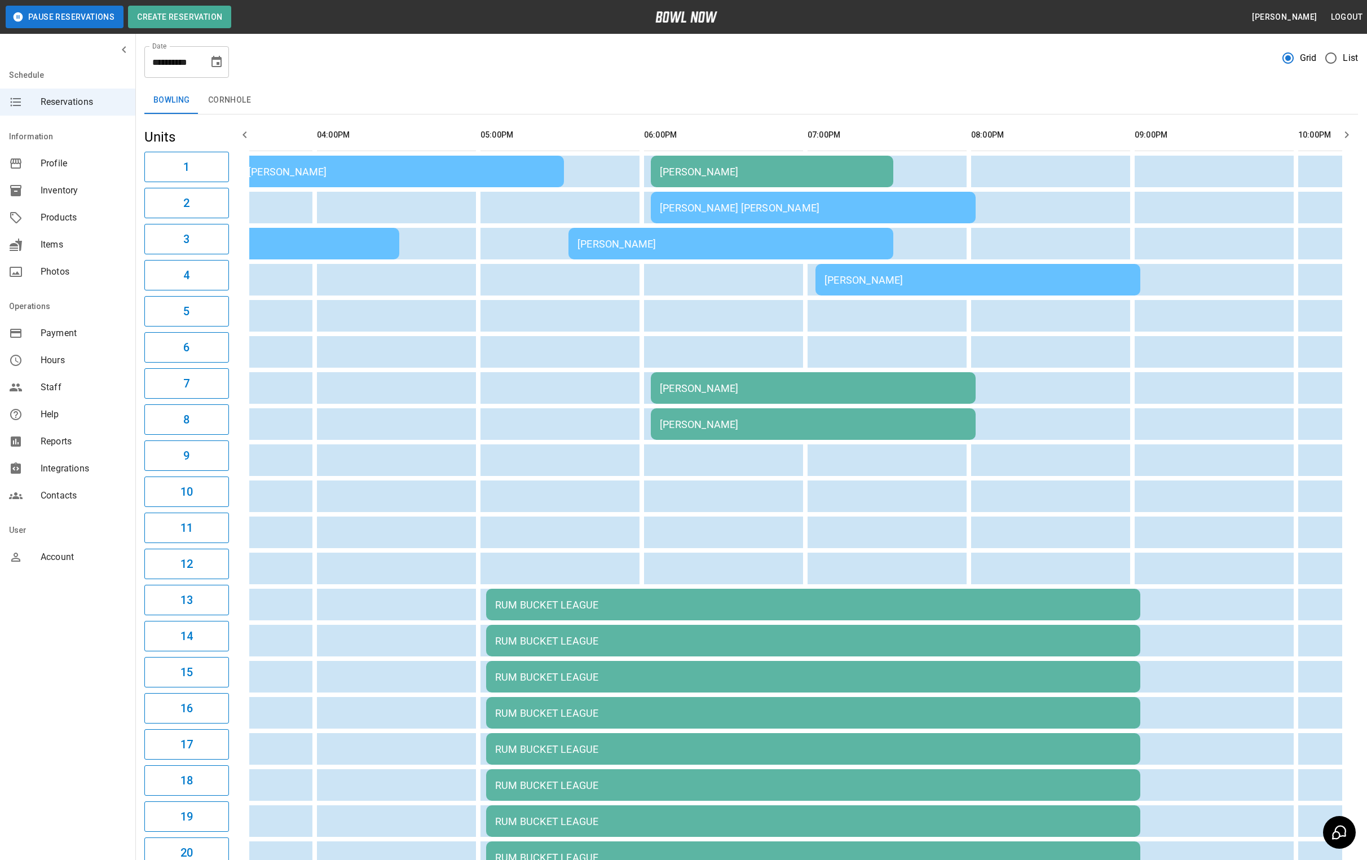
scroll to position [6, 0]
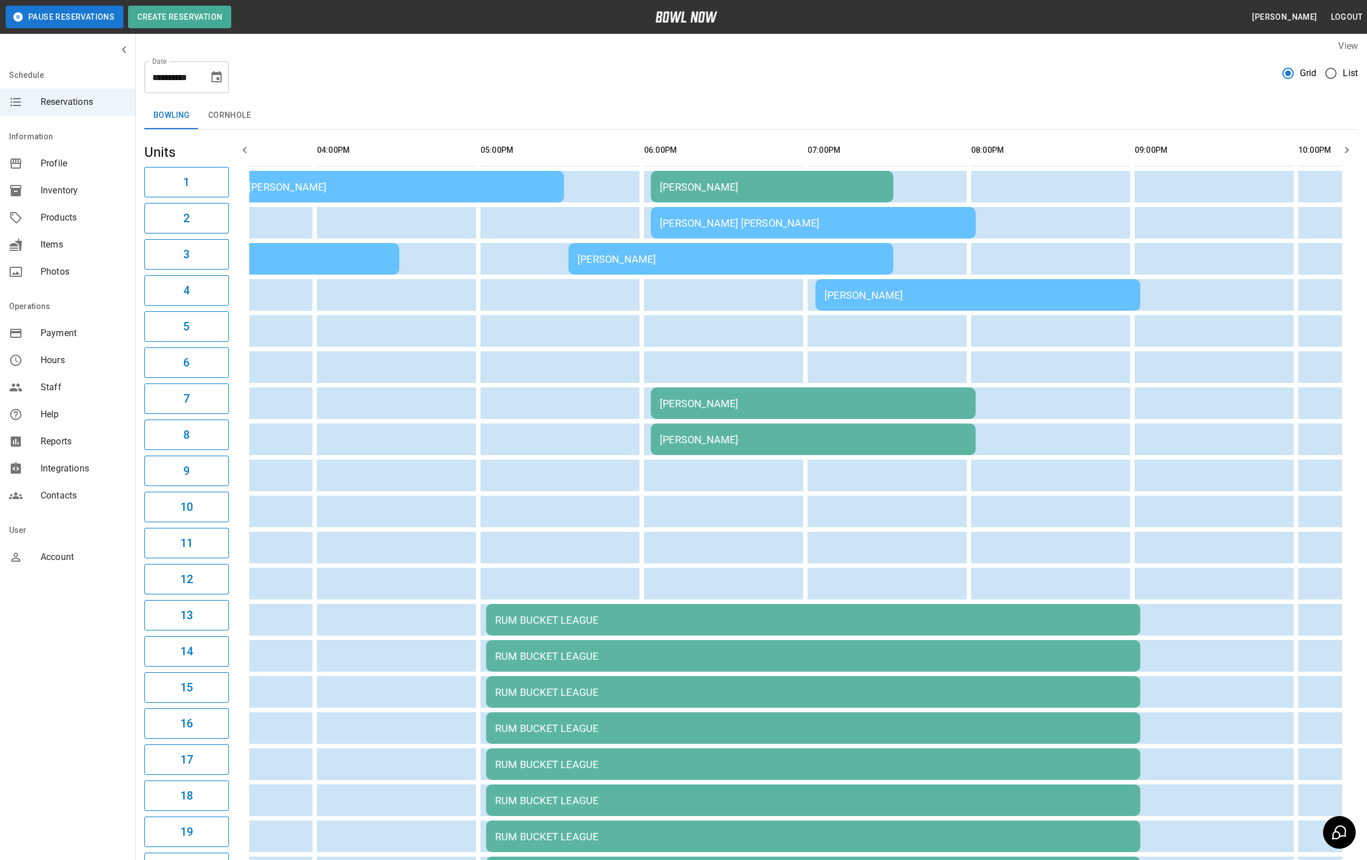
click at [245, 154] on icon "button" at bounding box center [245, 150] width 14 height 14
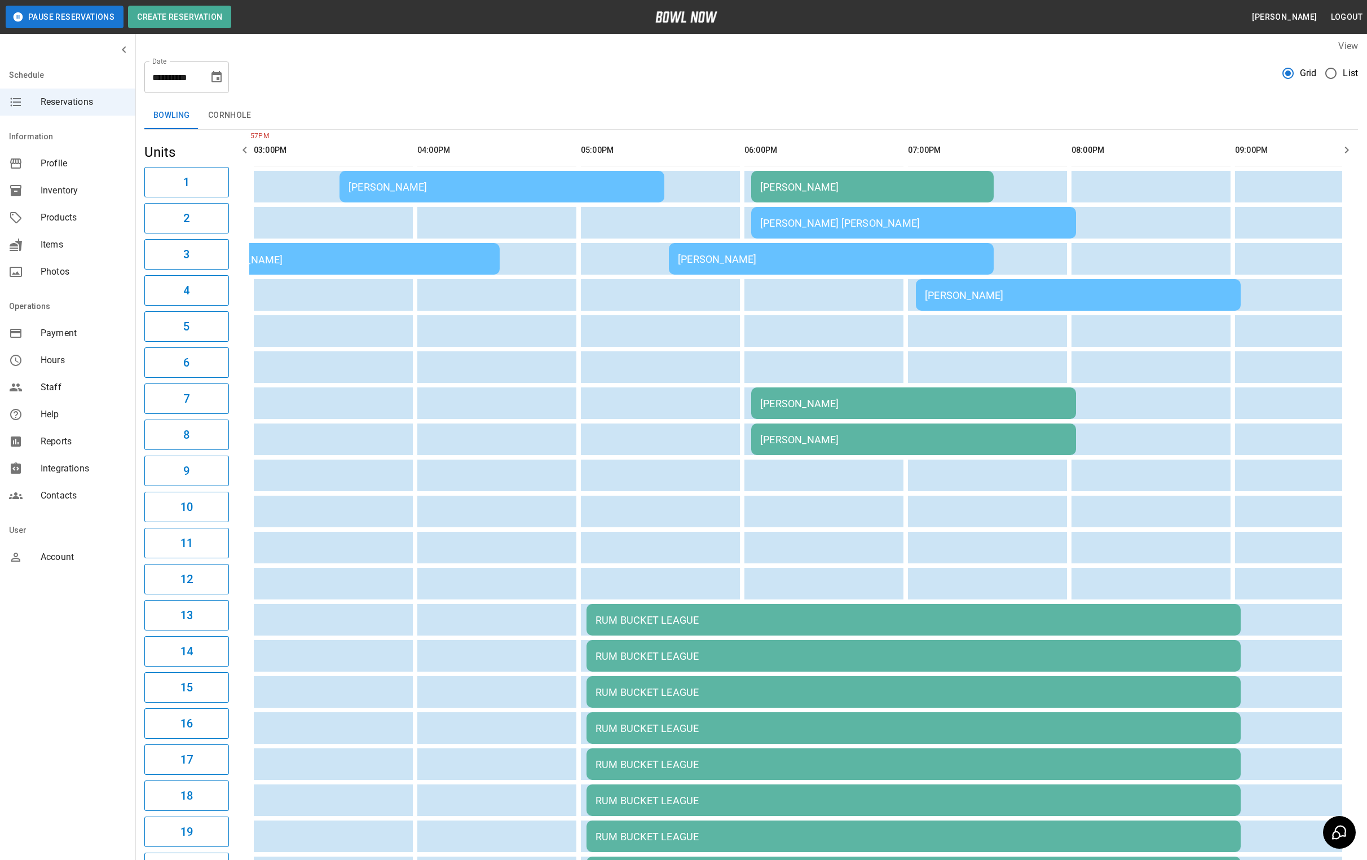
click at [245, 158] on button "button" at bounding box center [244, 150] width 23 height 23
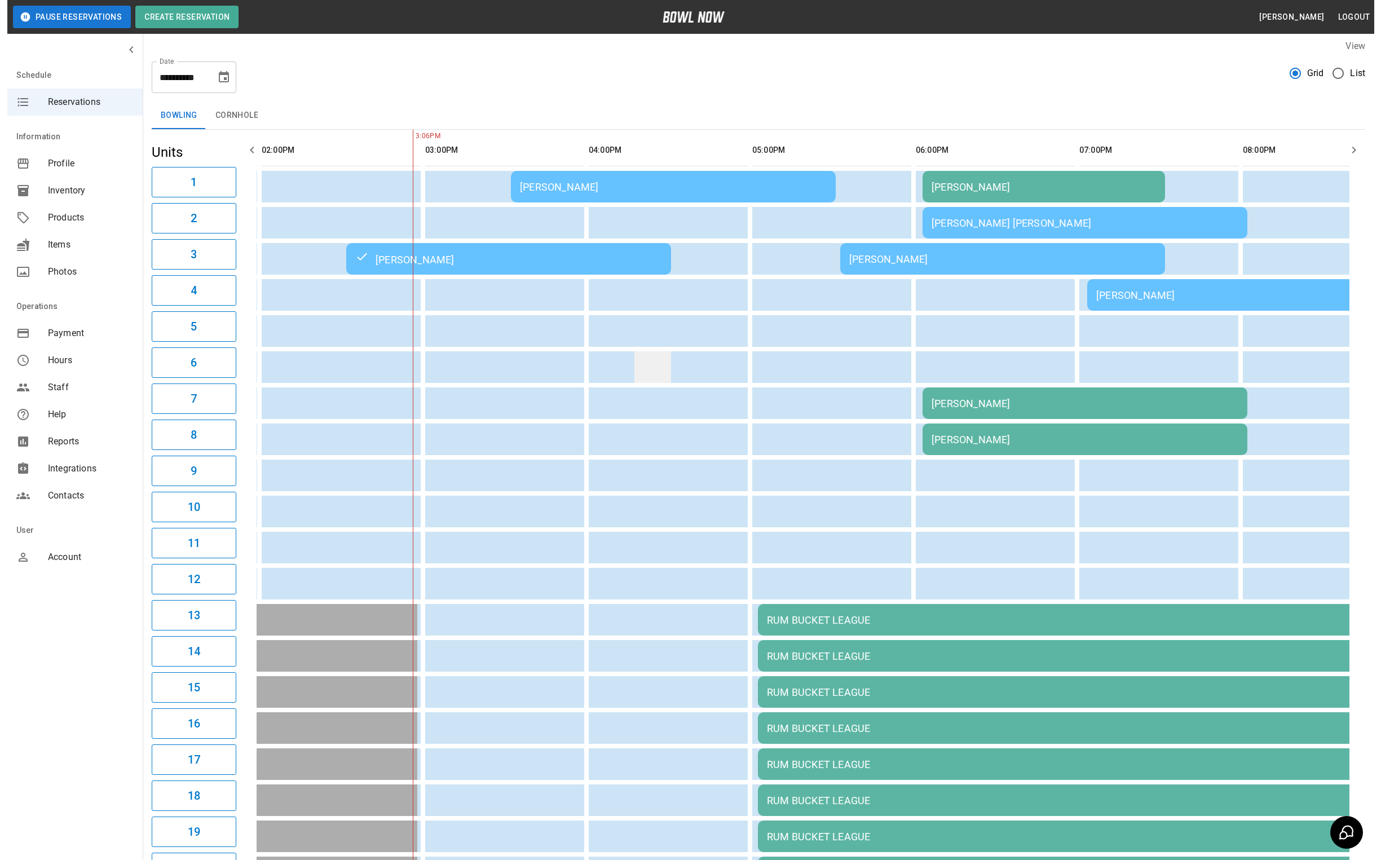
scroll to position [0, 0]
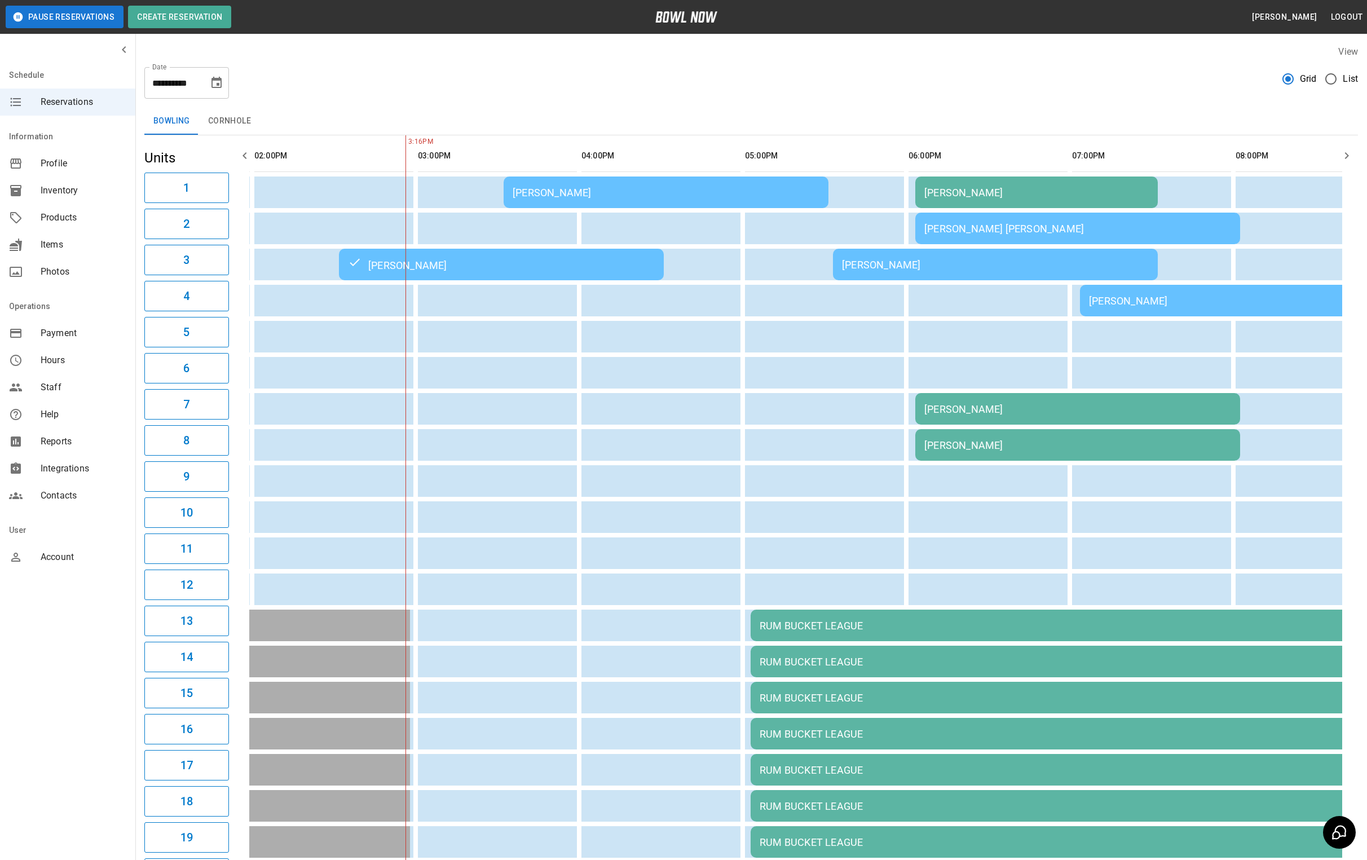
click at [585, 202] on td "[PERSON_NAME]" at bounding box center [666, 192] width 325 height 32
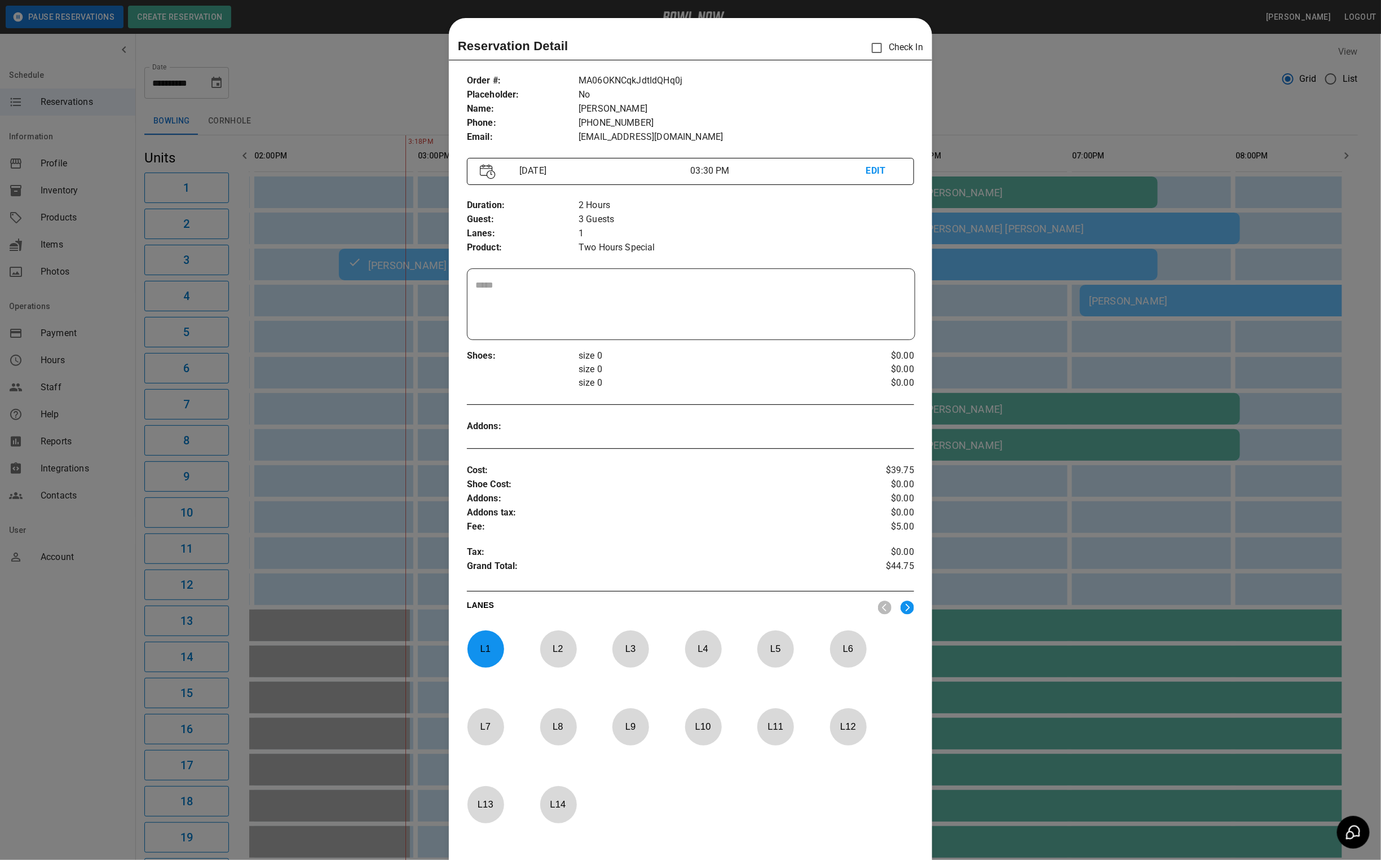
scroll to position [17, 0]
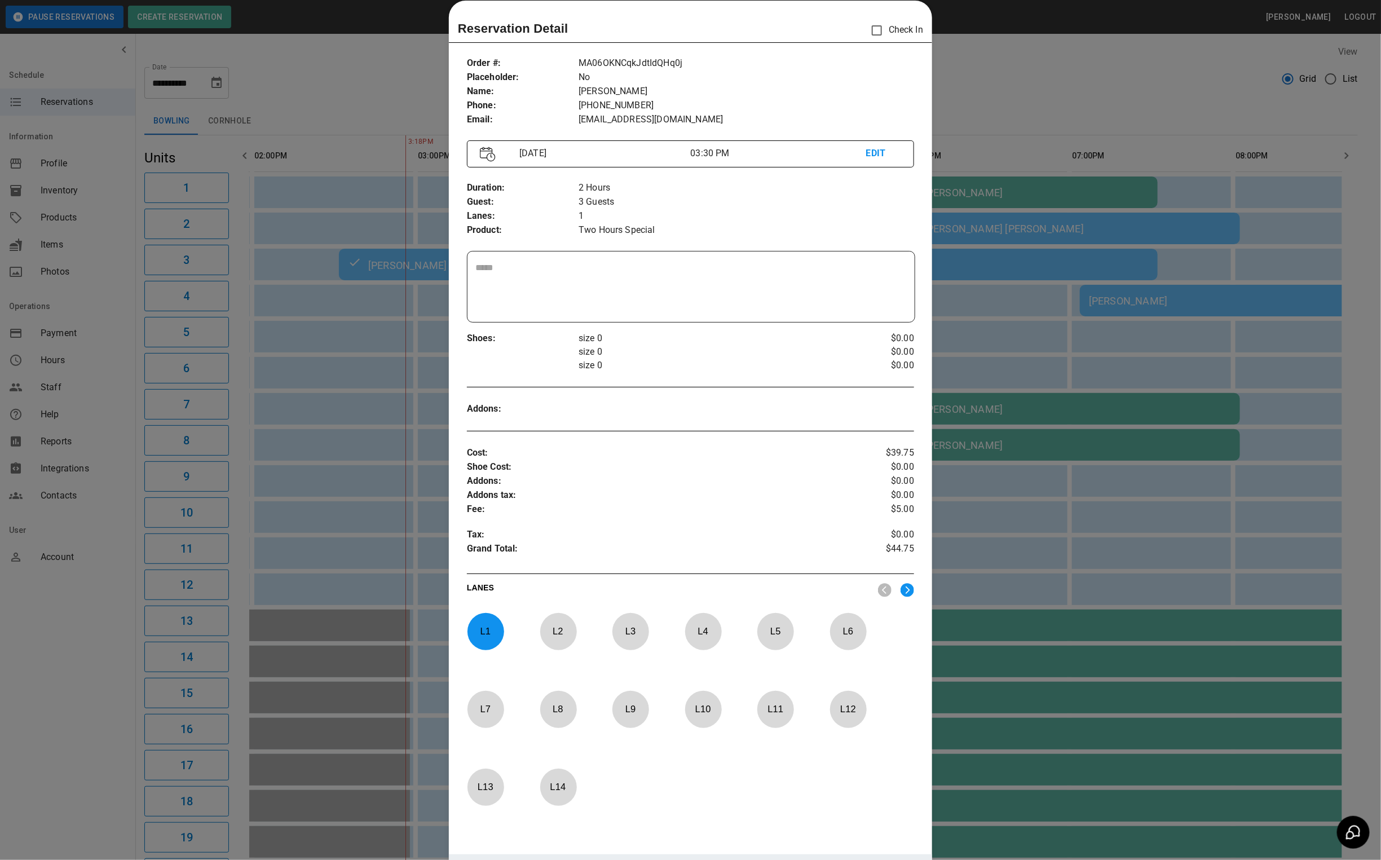
drag, startPoint x: 357, startPoint y: 88, endPoint x: 24, endPoint y: 328, distance: 410.3
click at [357, 88] on div at bounding box center [690, 430] width 1381 height 860
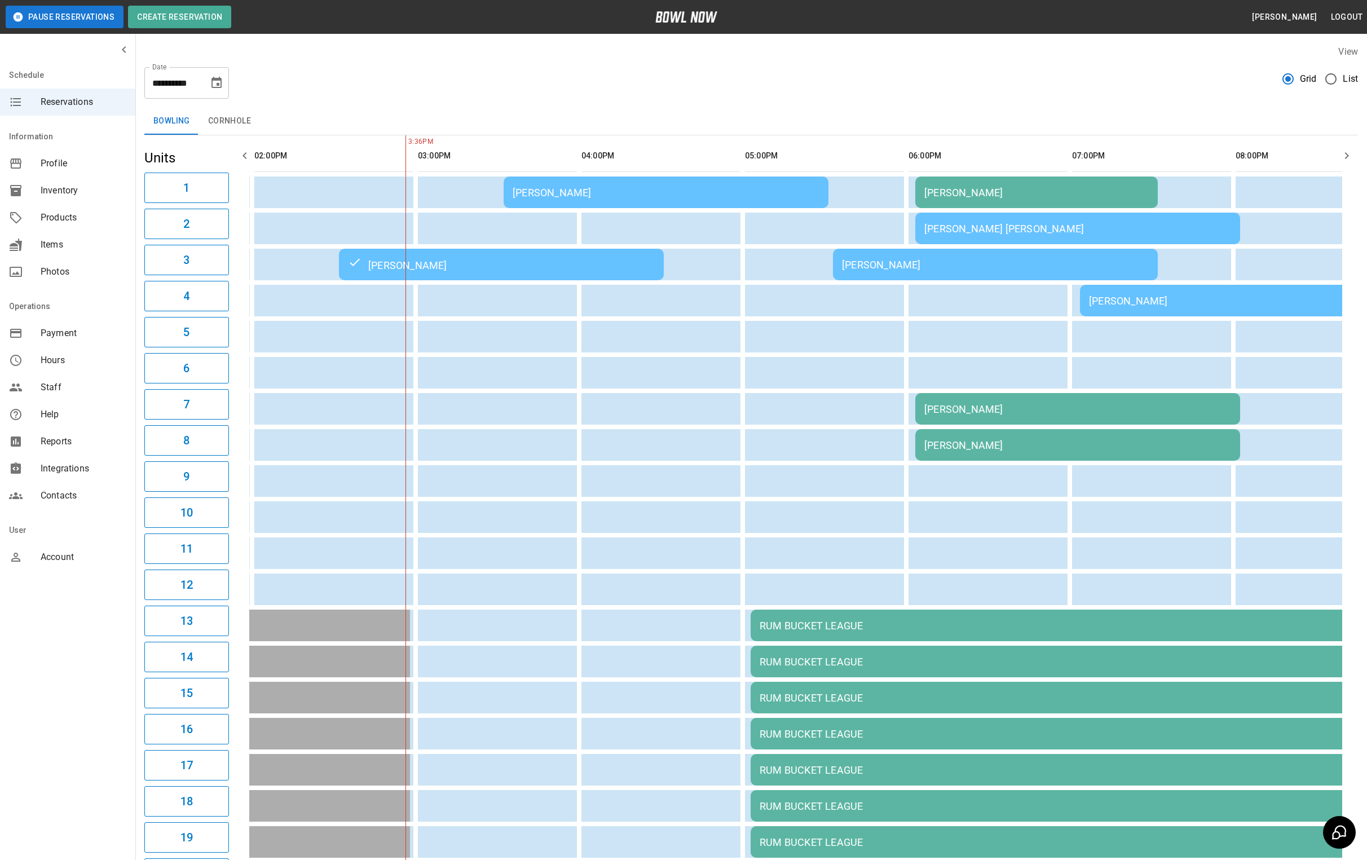
click at [604, 204] on td "[PERSON_NAME]" at bounding box center [666, 192] width 325 height 32
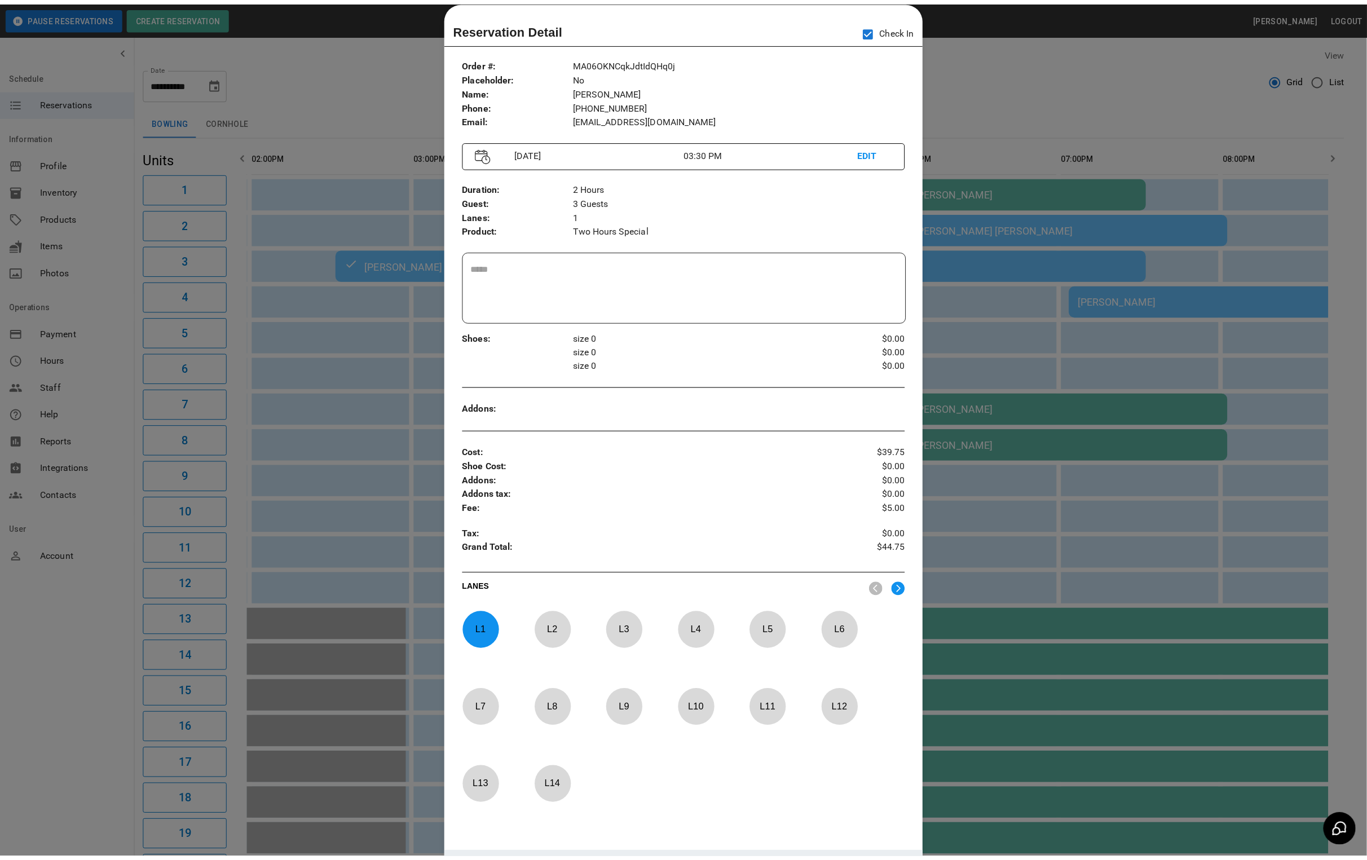
scroll to position [0, 491]
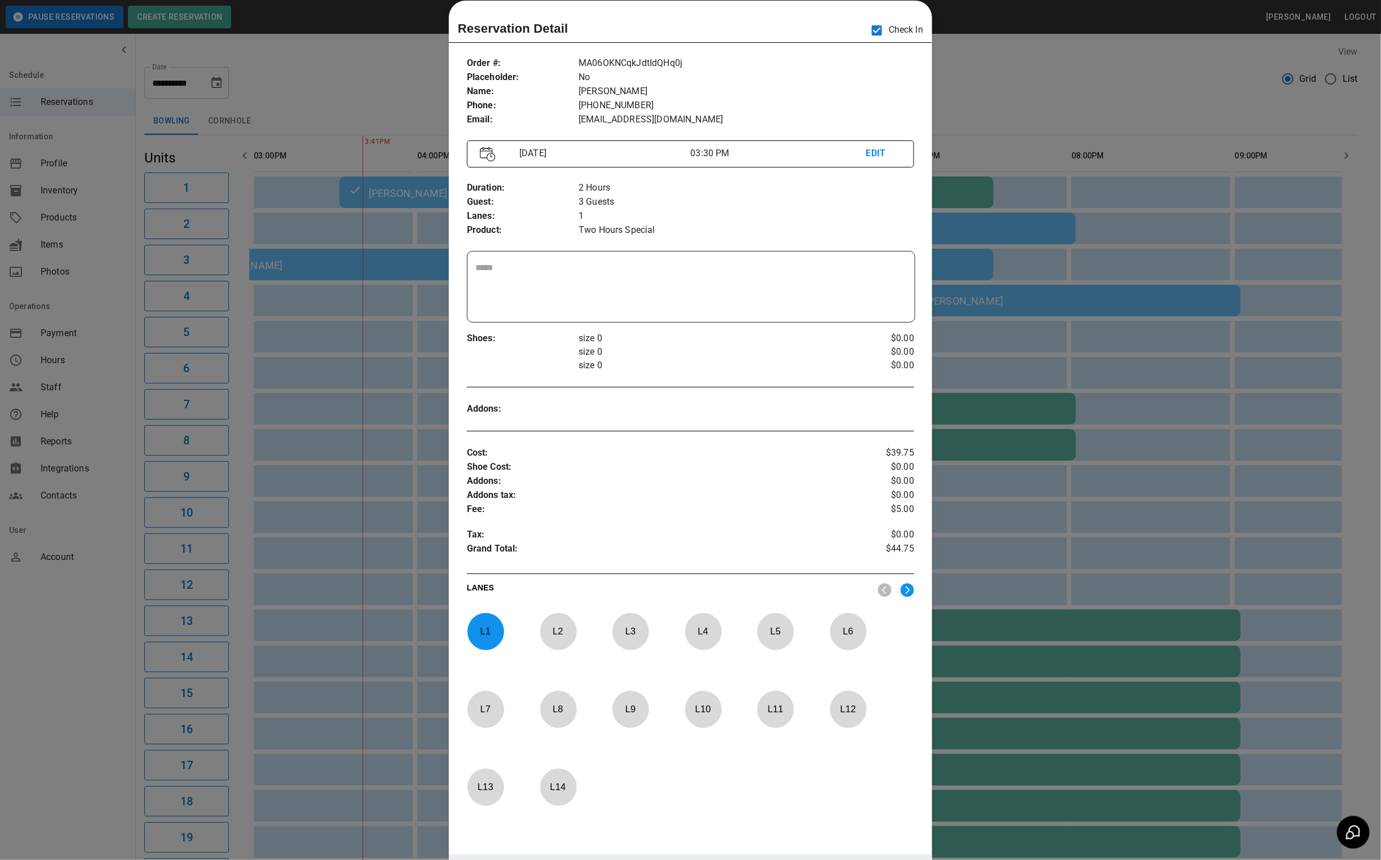
click at [1021, 73] on div at bounding box center [690, 430] width 1381 height 860
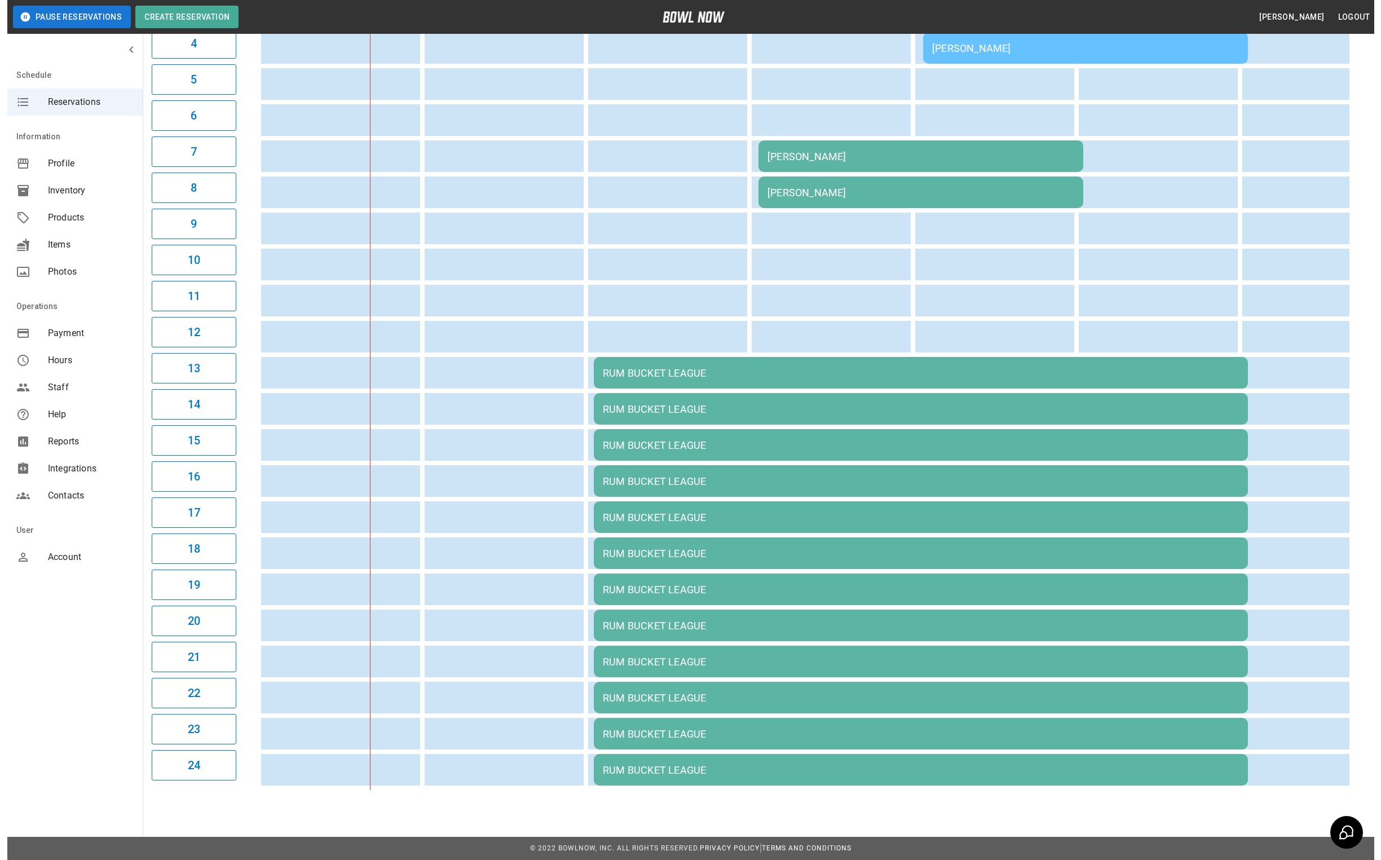
scroll to position [259, 0]
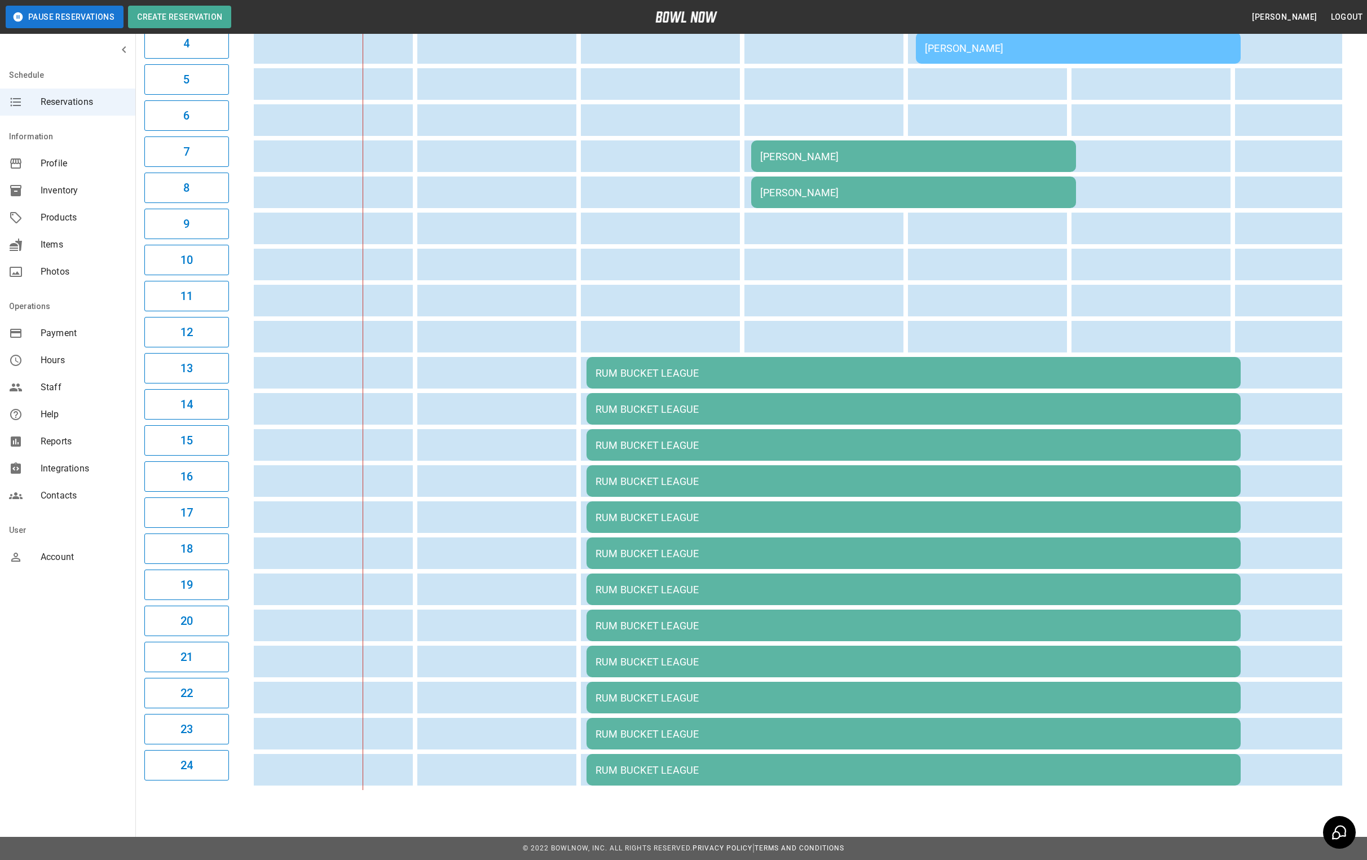
click at [694, 368] on div "RUM BUCKET LEAGUE" at bounding box center [913, 373] width 636 height 12
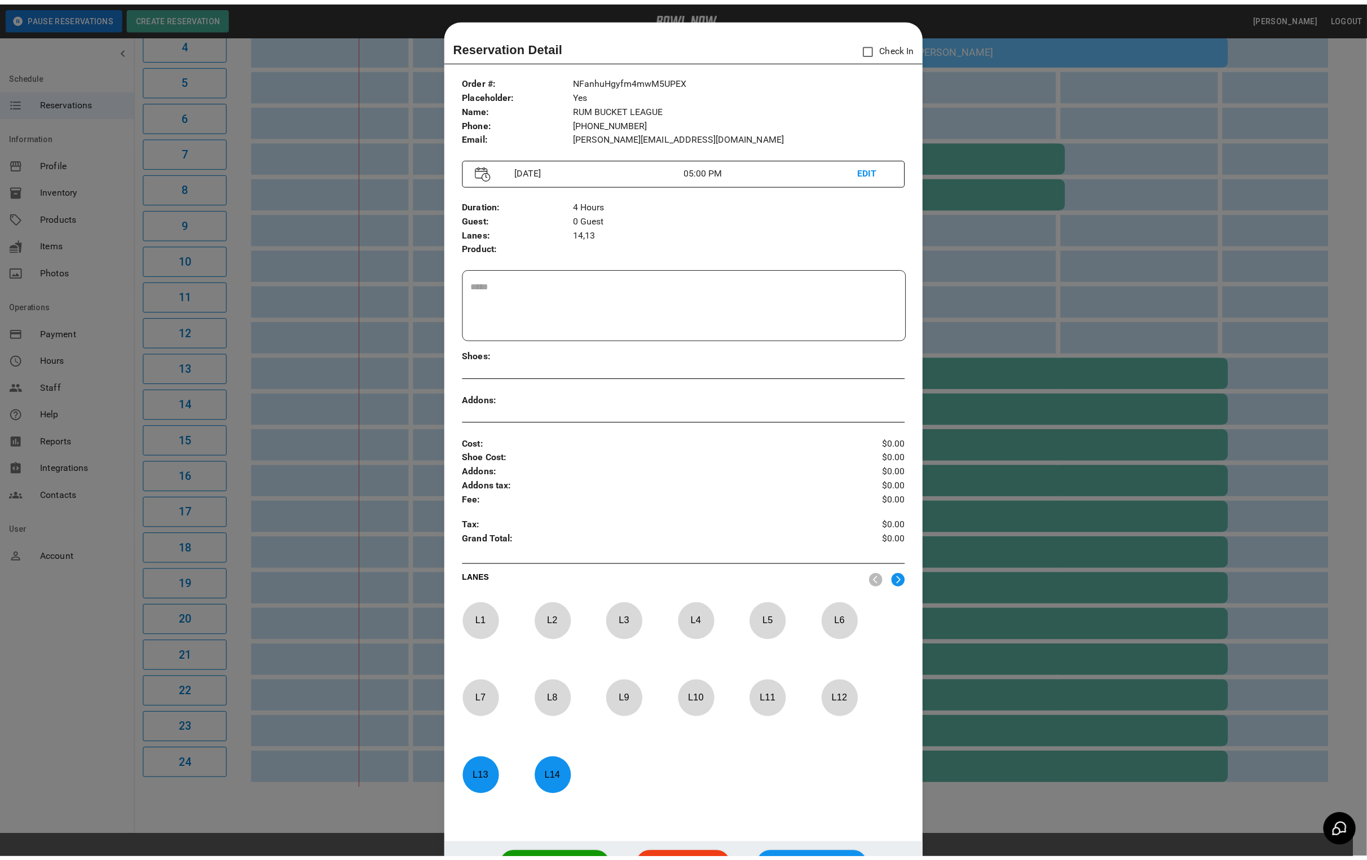
scroll to position [17, 0]
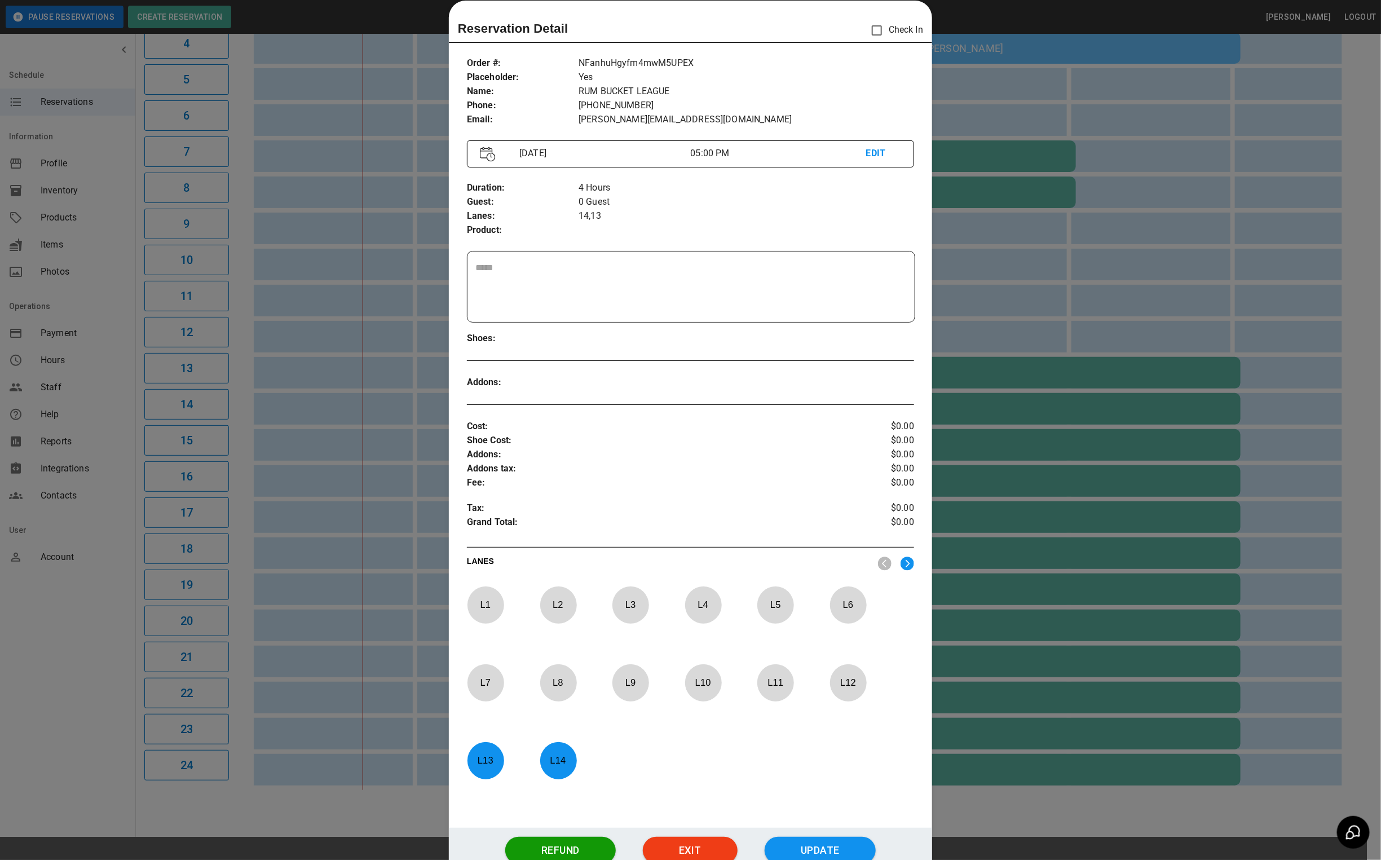
click at [24, 716] on div at bounding box center [690, 430] width 1381 height 860
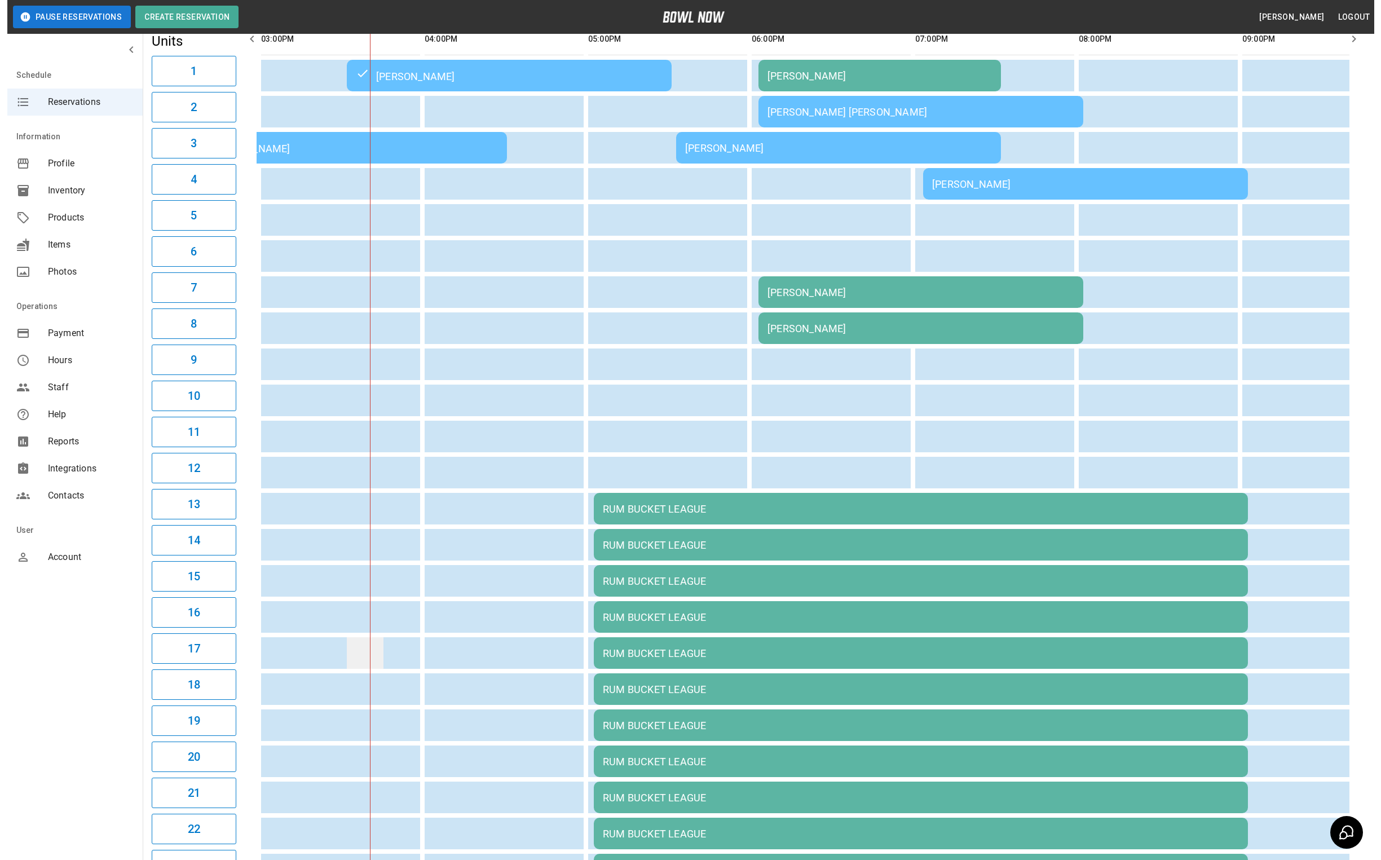
scroll to position [0, 0]
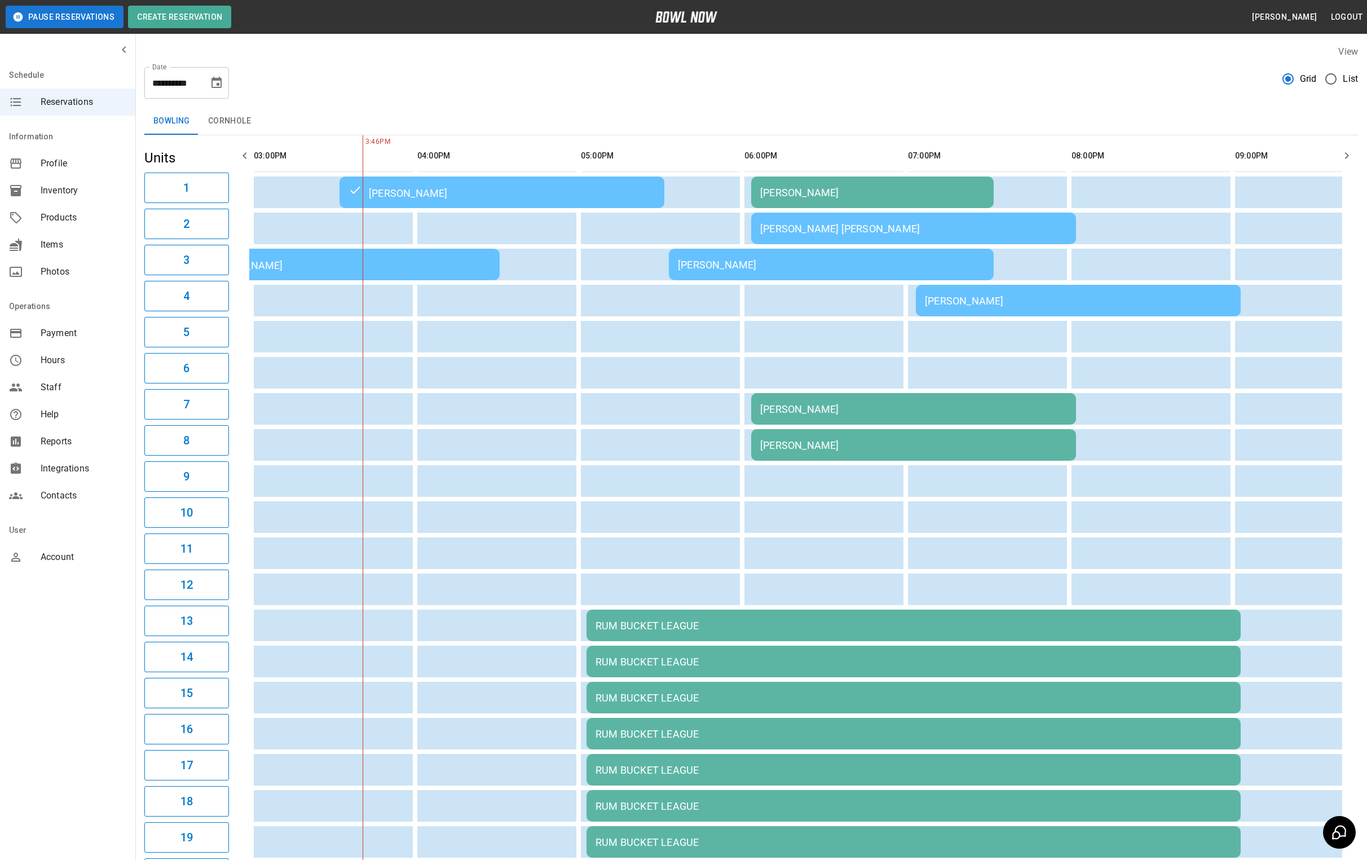
click at [714, 266] on div "[PERSON_NAME]" at bounding box center [831, 265] width 307 height 12
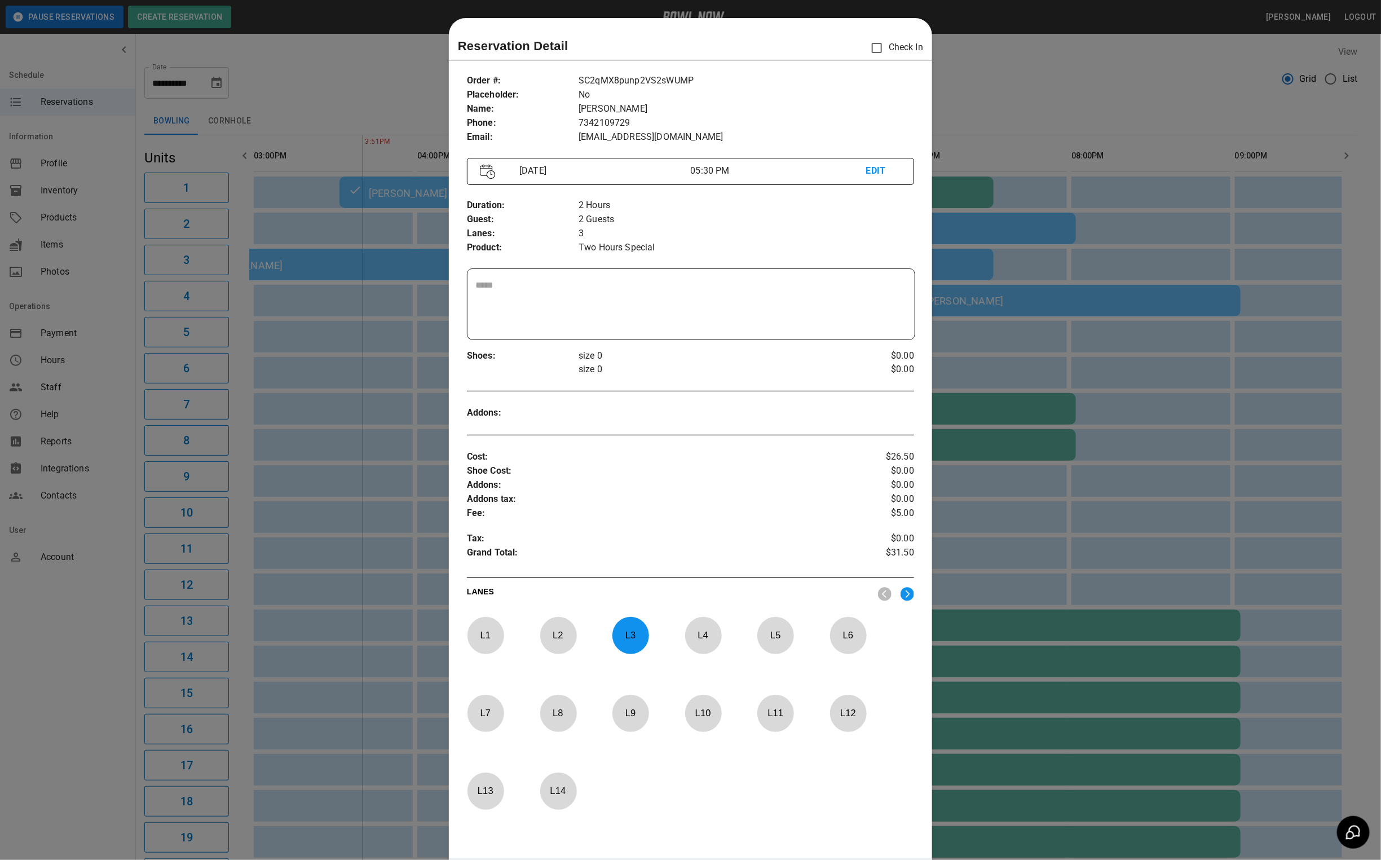
scroll to position [17, 0]
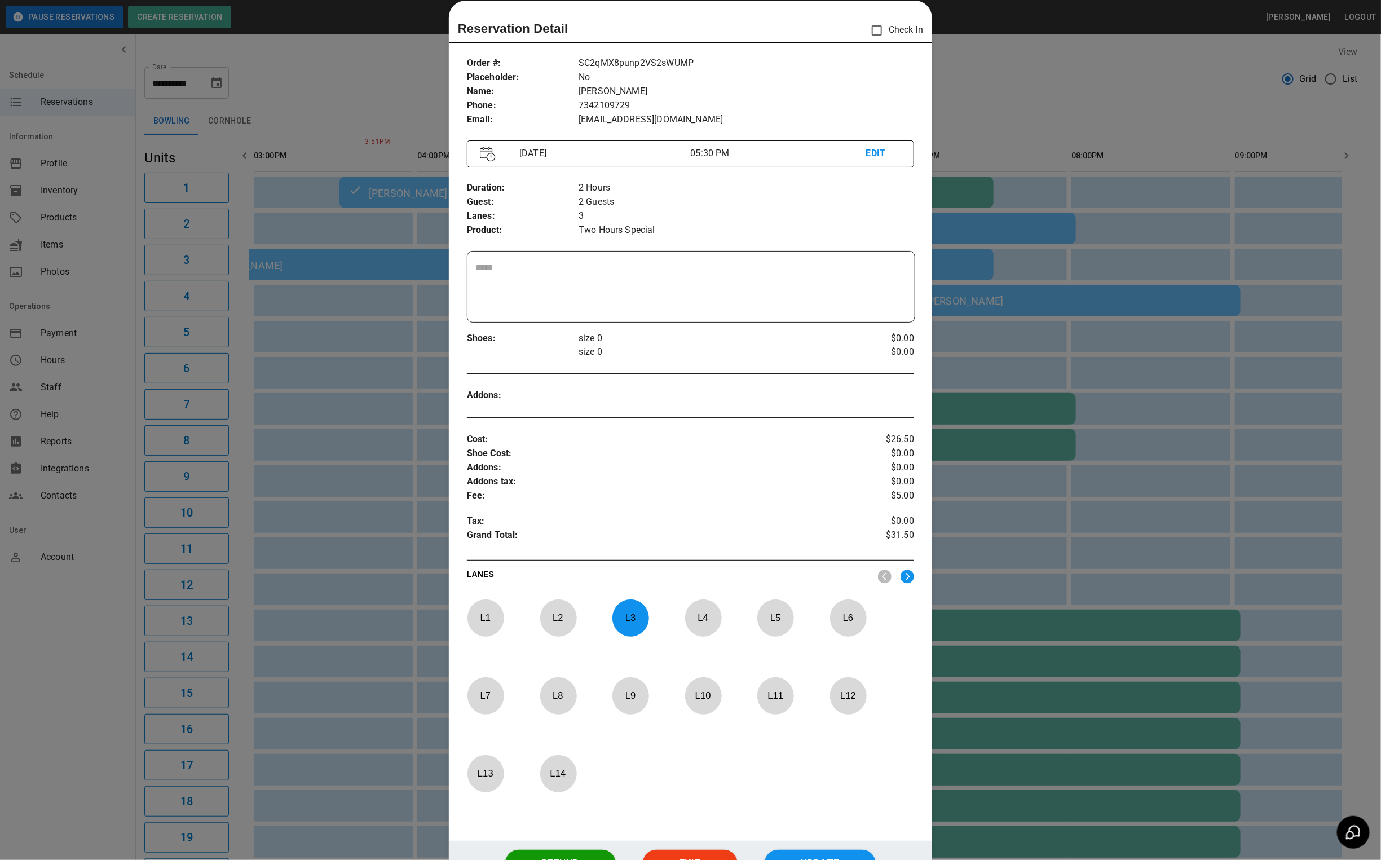
click at [373, 87] on div at bounding box center [690, 430] width 1381 height 860
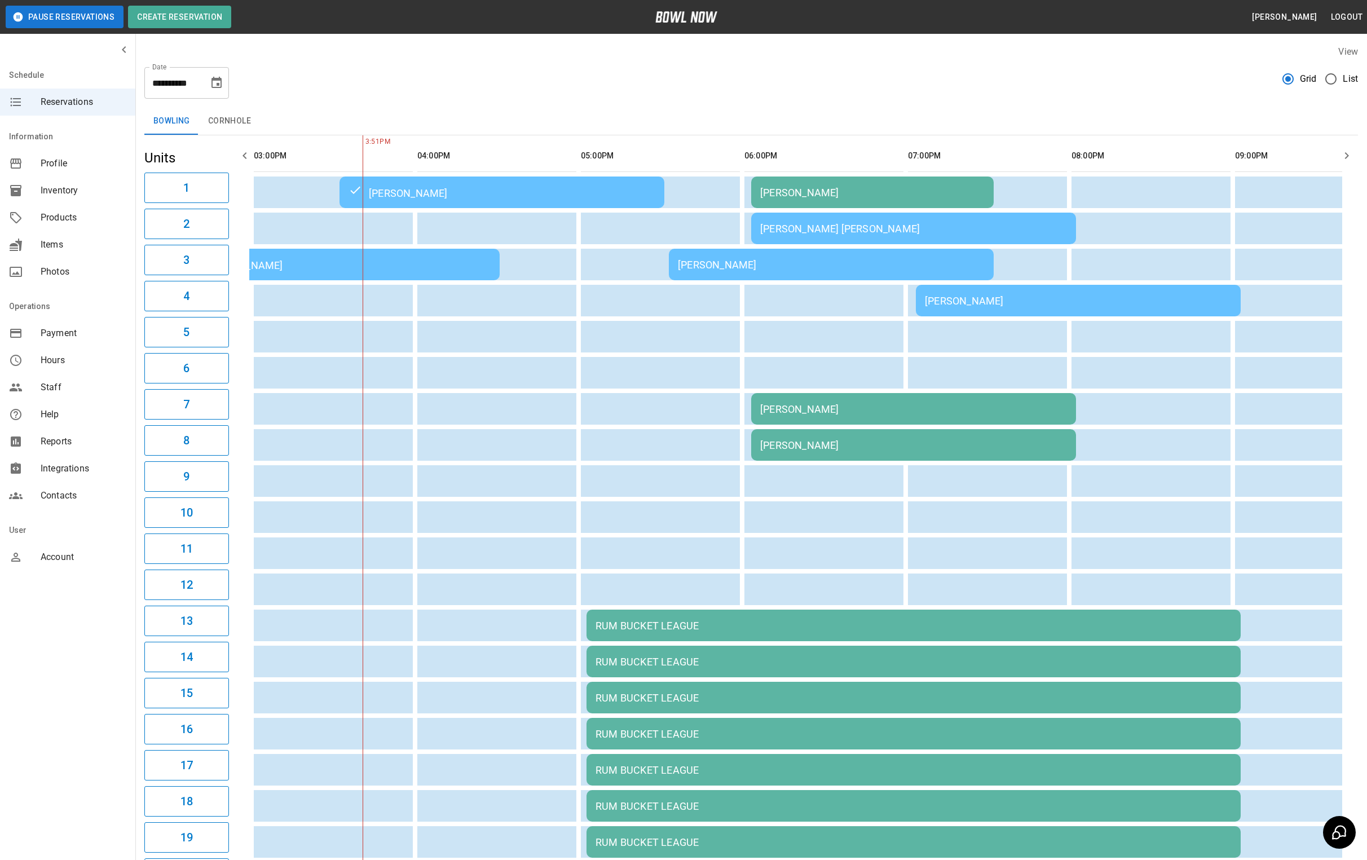
click at [792, 188] on div "[PERSON_NAME]" at bounding box center [872, 193] width 224 height 12
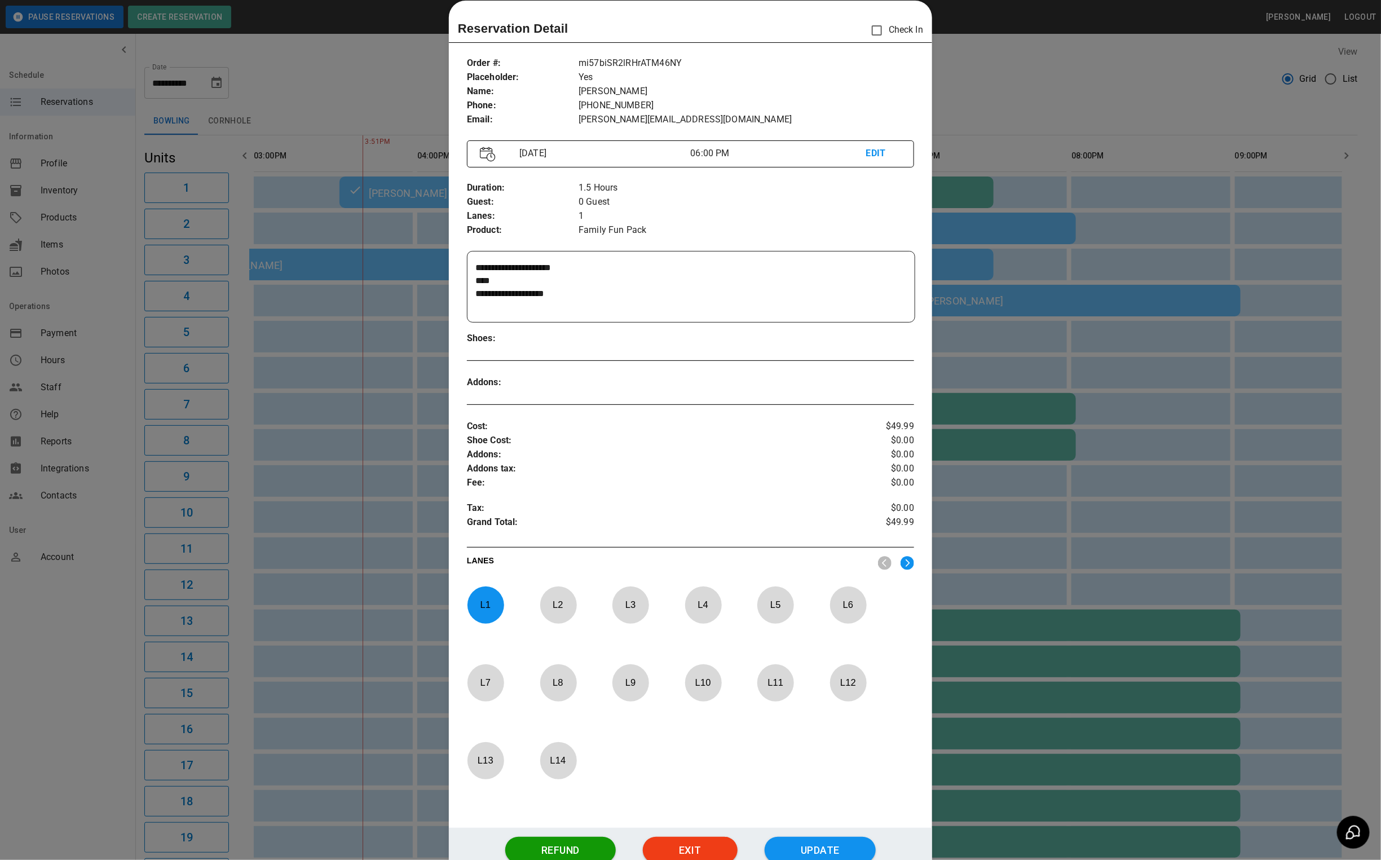
click at [986, 78] on div at bounding box center [690, 430] width 1381 height 860
